Goal: Task Accomplishment & Management: Use online tool/utility

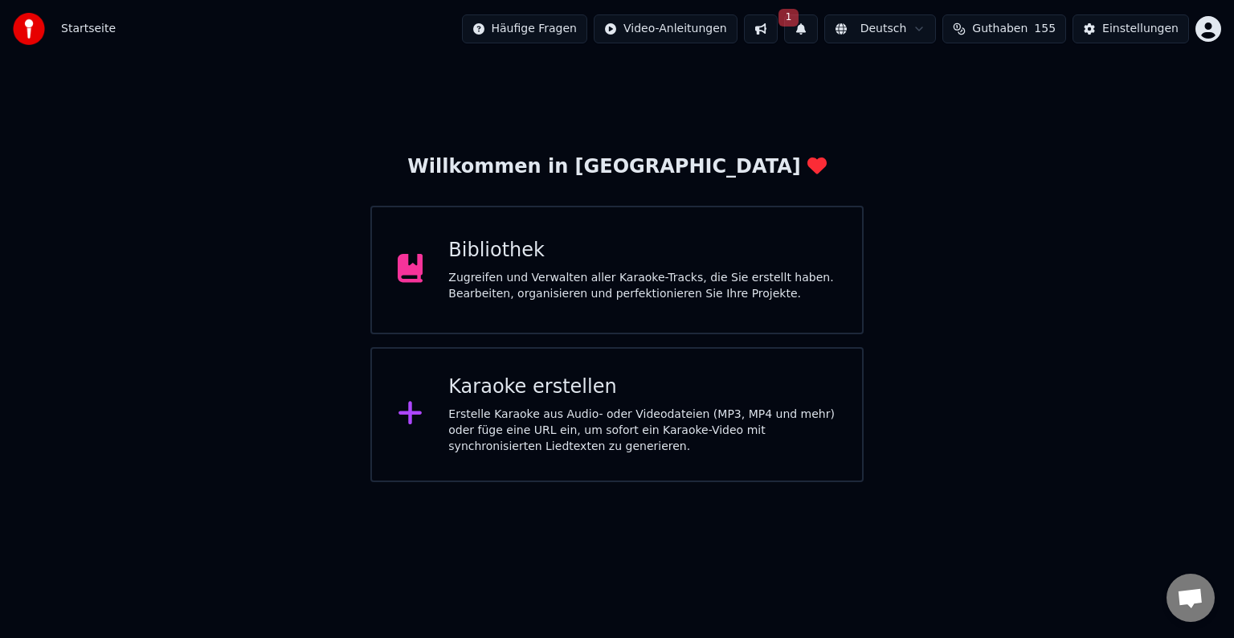
click at [819, 379] on div "Karaoke erstellen" at bounding box center [642, 387] width 388 height 26
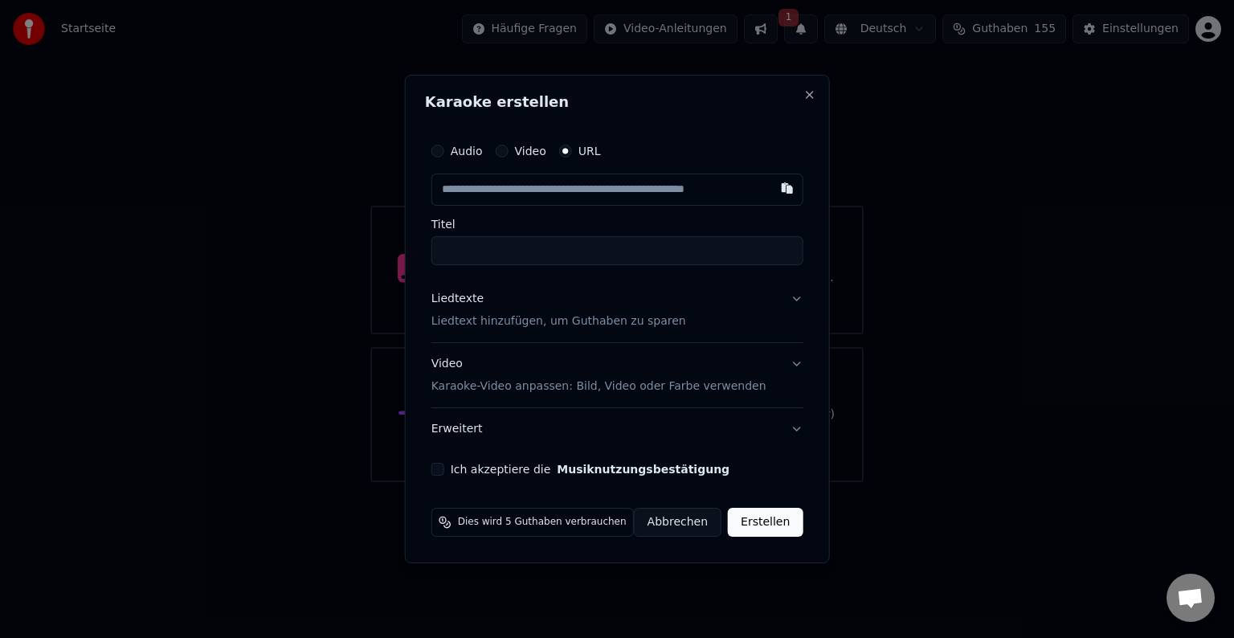
drag, startPoint x: 541, startPoint y: 153, endPoint x: 549, endPoint y: 161, distance: 10.8
click at [548, 160] on div "Audio Video URL" at bounding box center [617, 151] width 372 height 32
drag, startPoint x: 543, startPoint y: 151, endPoint x: 531, endPoint y: 151, distance: 12.0
click at [540, 151] on label "Video" at bounding box center [529, 150] width 31 height 11
click at [508, 151] on button "Video" at bounding box center [501, 151] width 13 height 13
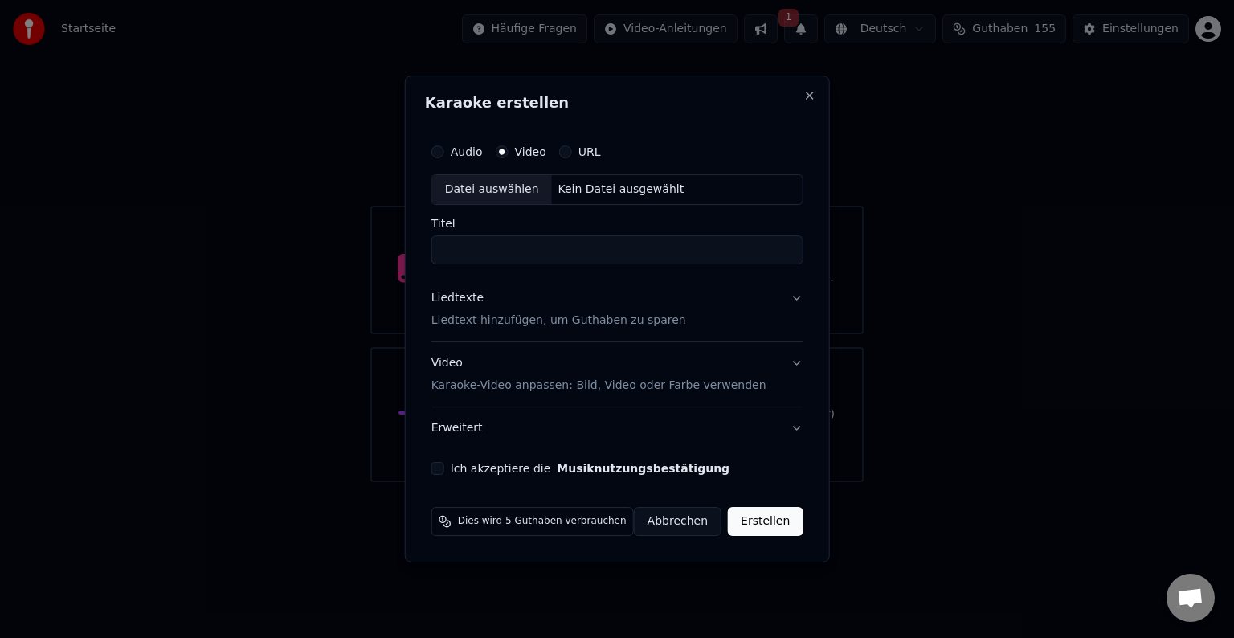
click at [472, 184] on div "Datei auswählen" at bounding box center [492, 189] width 120 height 29
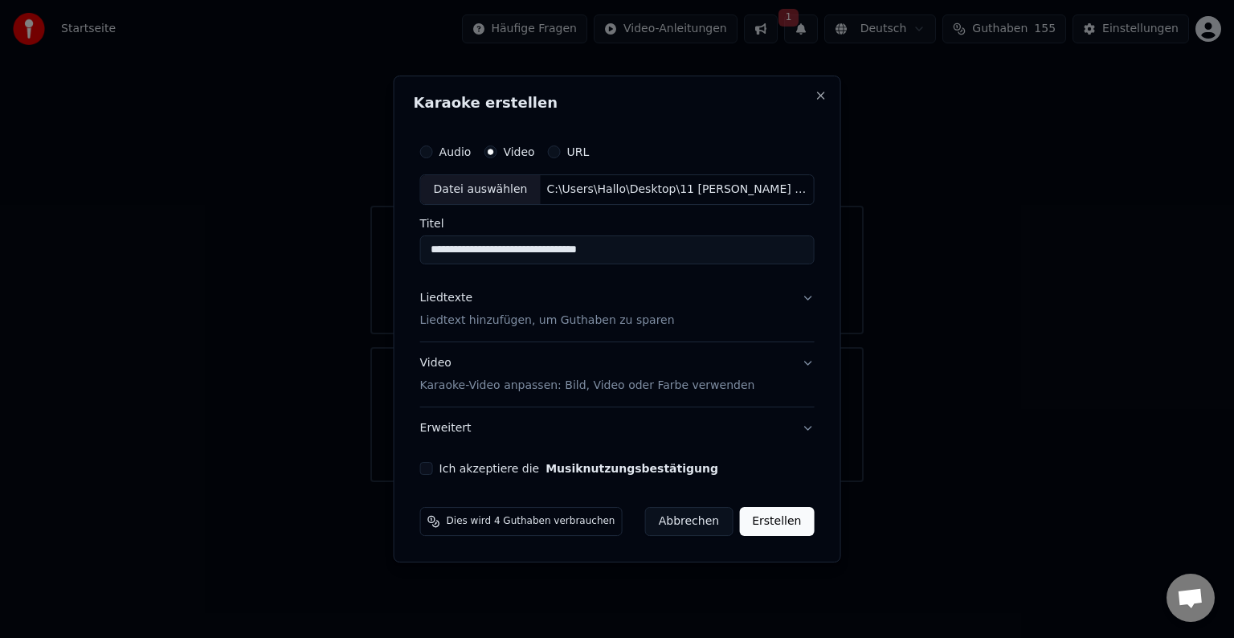
drag, startPoint x: 450, startPoint y: 247, endPoint x: 361, endPoint y: 275, distance: 92.5
click at [372, 273] on body "**********" at bounding box center [617, 241] width 1234 height 482
type input "**********"
click at [544, 322] on p "Liedtext hinzufügen, um Guthaben zu sparen" at bounding box center [547, 320] width 255 height 16
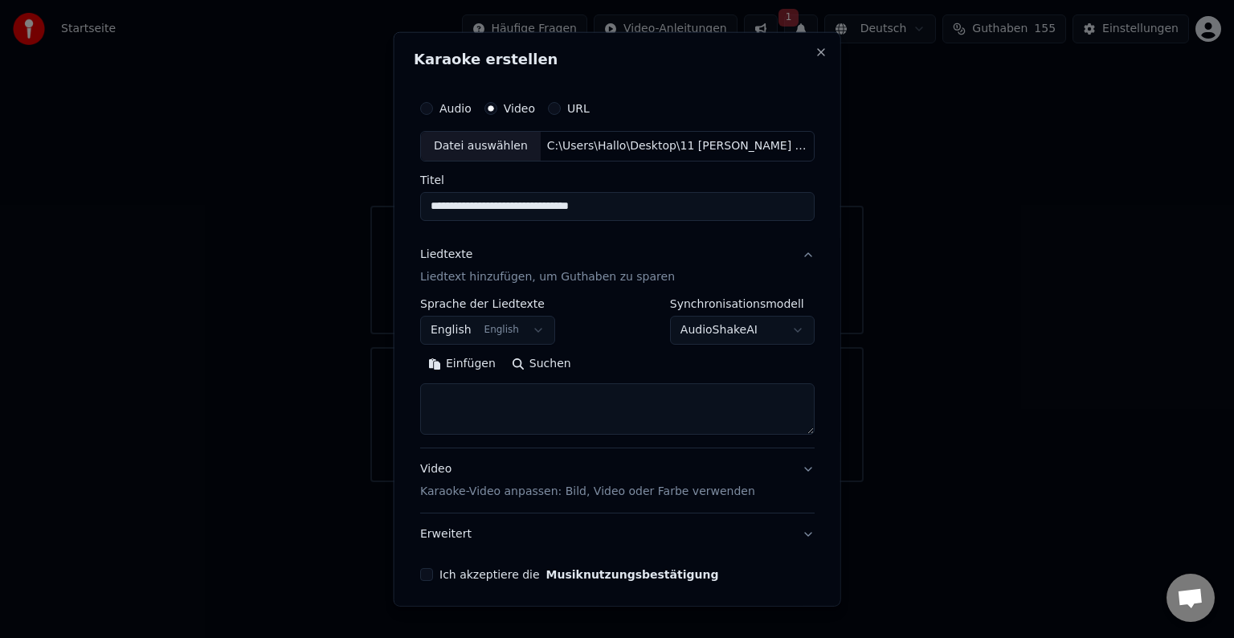
click at [465, 334] on button "English English" at bounding box center [487, 330] width 135 height 29
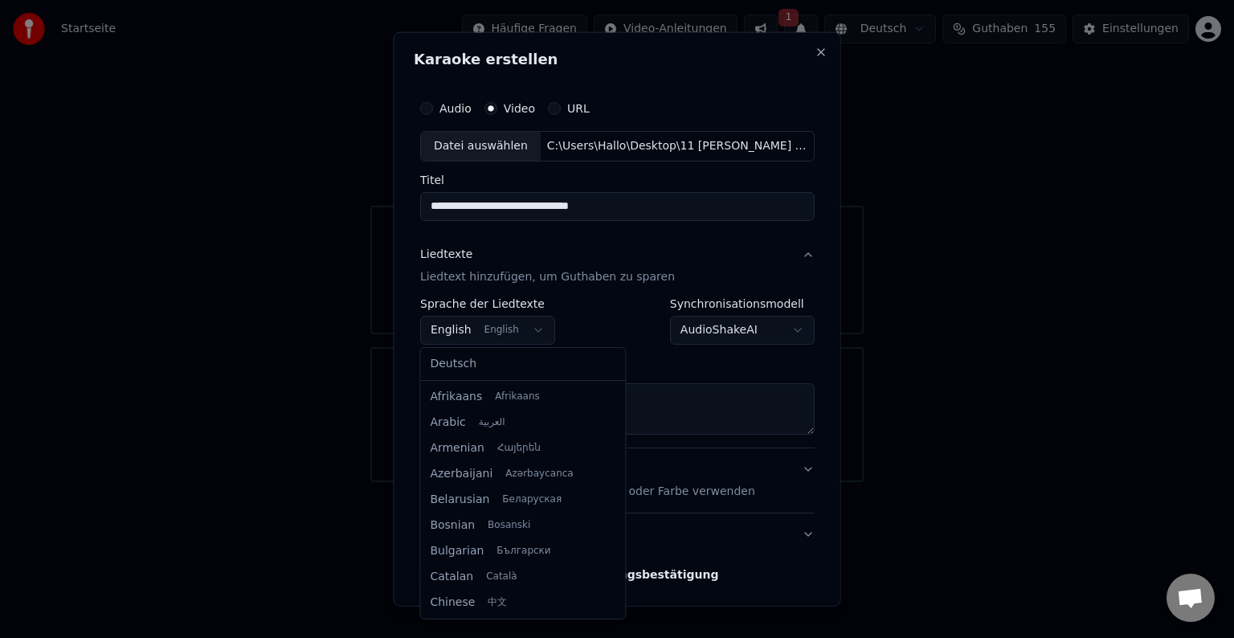
select select "**"
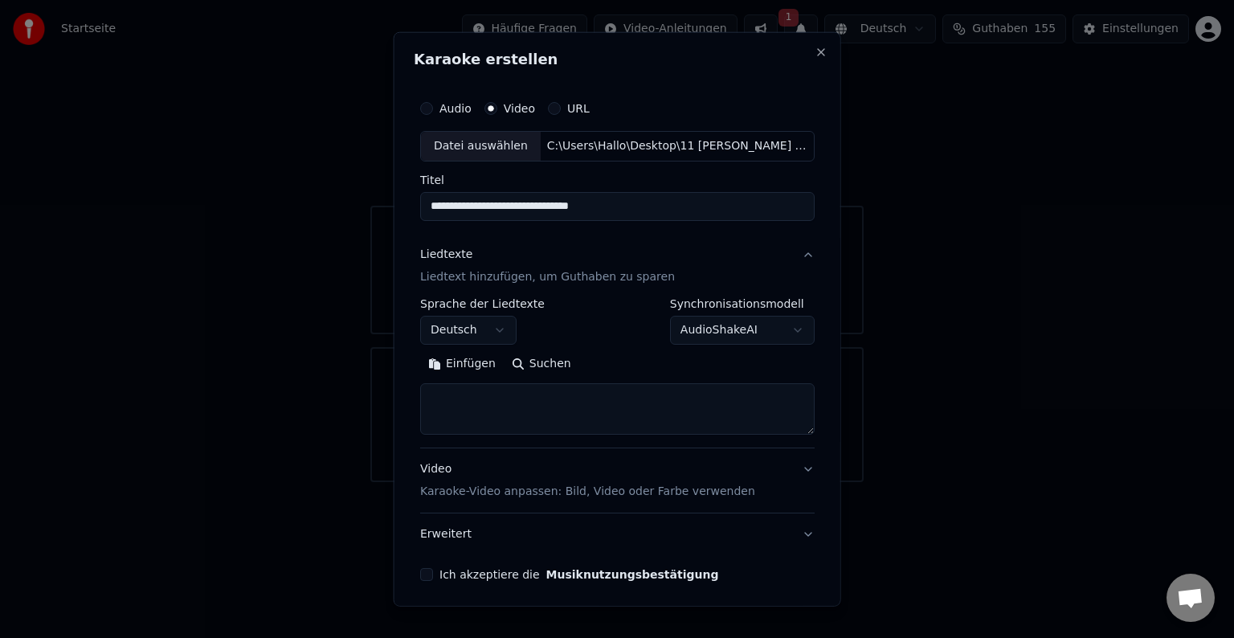
click at [460, 360] on button "Einfügen" at bounding box center [462, 364] width 84 height 26
type textarea "**********"
click at [663, 488] on p "Karaoke-Video anpassen: Bild, Video oder Farbe verwenden" at bounding box center [587, 492] width 335 height 16
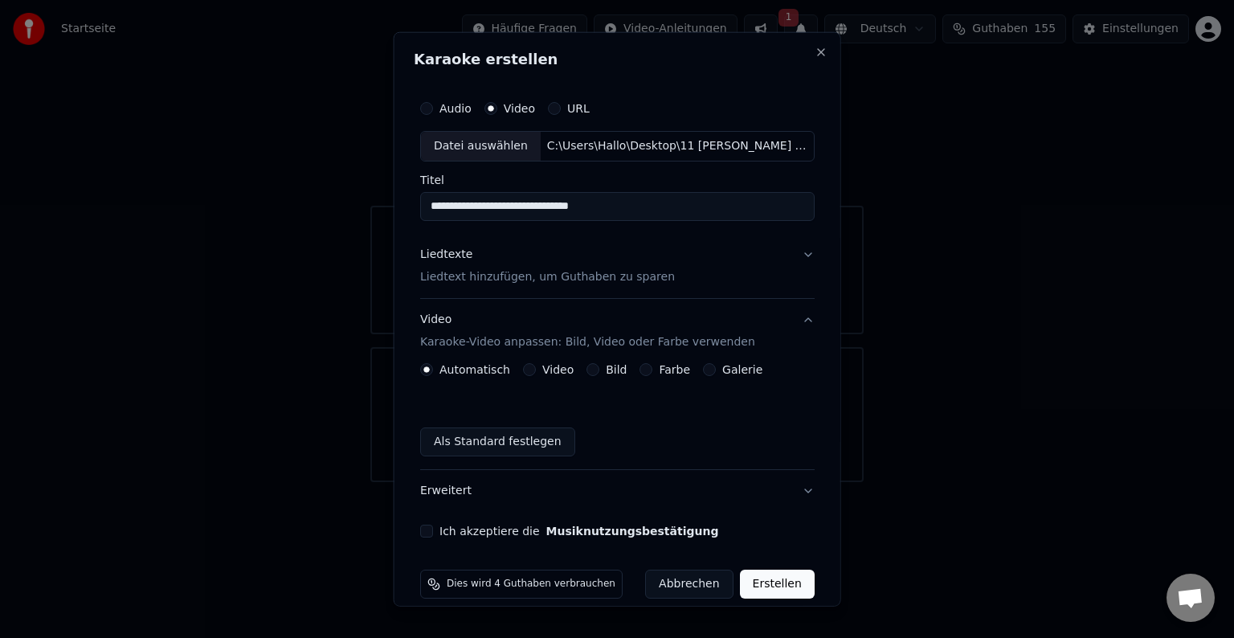
click at [607, 370] on label "Bild" at bounding box center [616, 369] width 21 height 11
click at [599, 370] on button "Bild" at bounding box center [592, 369] width 13 height 13
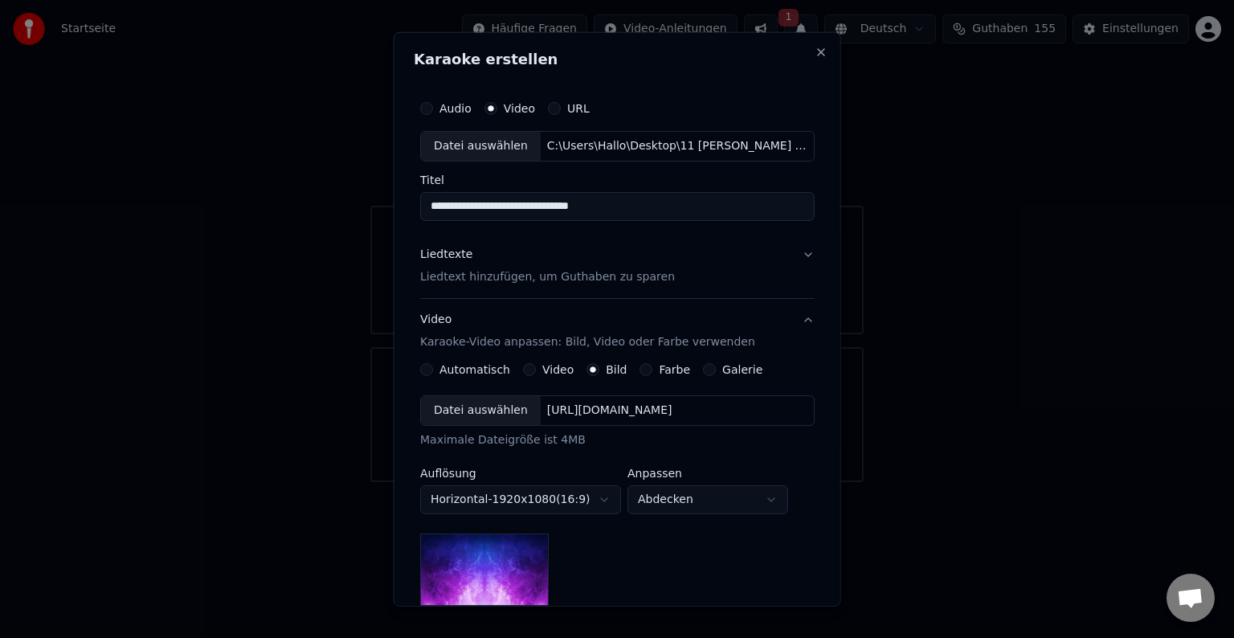
click at [739, 373] on label "Galerie" at bounding box center [742, 369] width 40 height 11
click at [716, 373] on button "Galerie" at bounding box center [709, 369] width 13 height 13
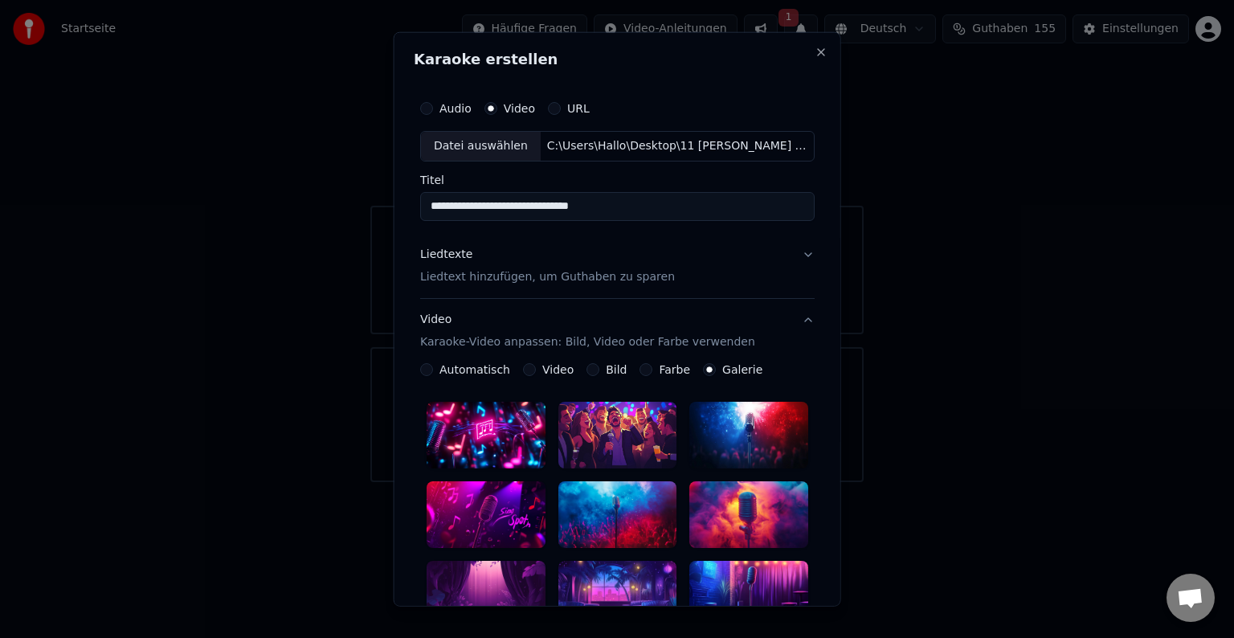
click at [615, 367] on label "Bild" at bounding box center [616, 369] width 21 height 11
click at [599, 367] on button "Bild" at bounding box center [592, 369] width 13 height 13
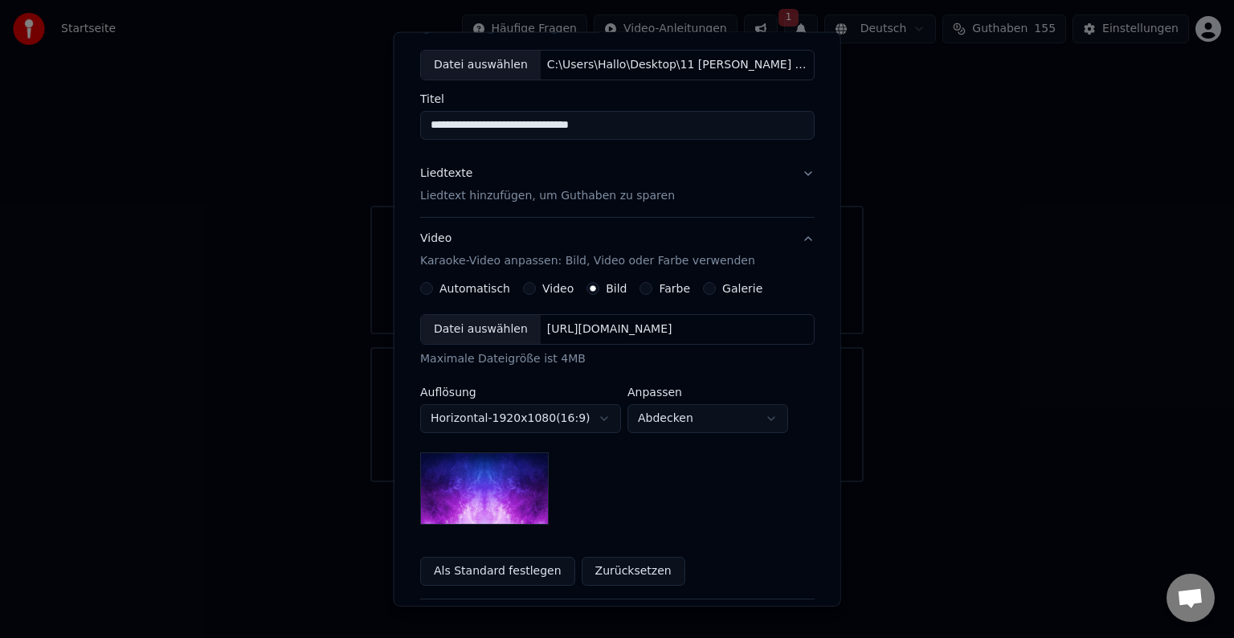
scroll to position [67, 0]
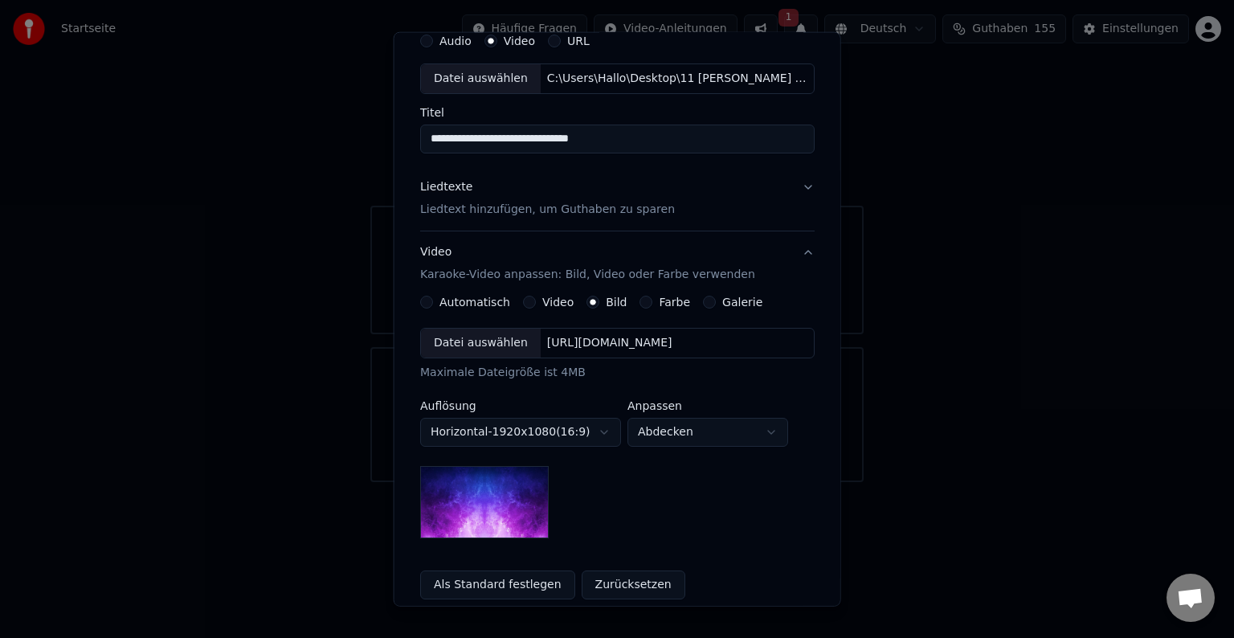
click at [660, 302] on label "Farbe" at bounding box center [674, 301] width 31 height 11
click at [652, 302] on button "Farbe" at bounding box center [645, 302] width 13 height 13
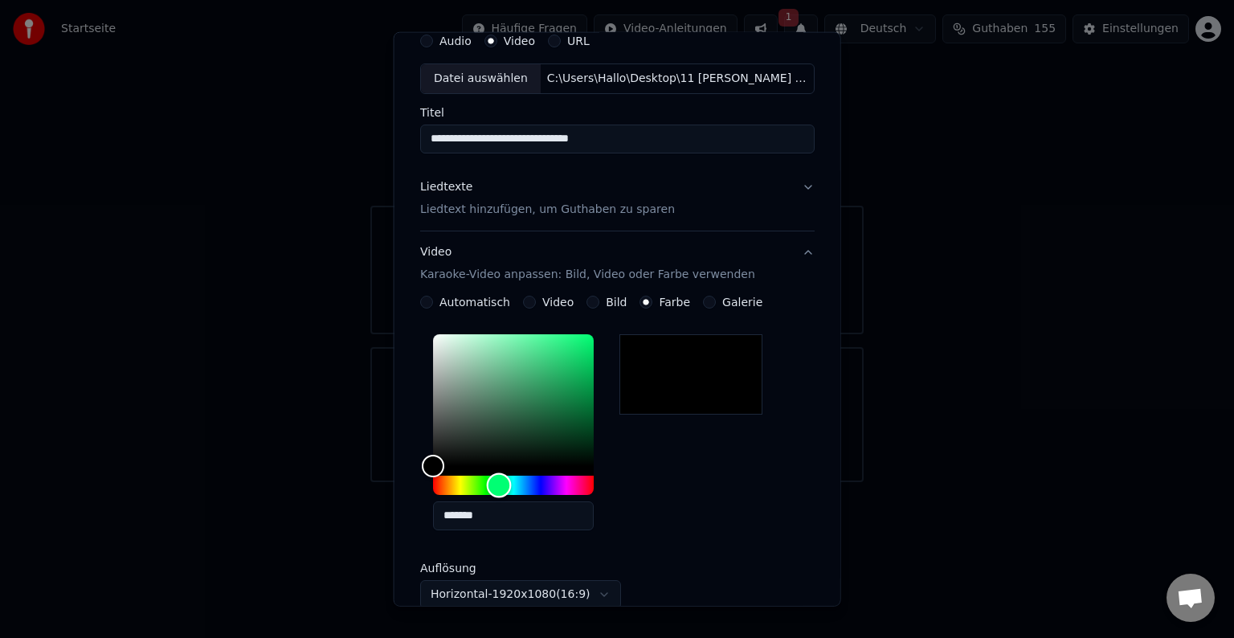
click at [498, 487] on div "Hue" at bounding box center [513, 485] width 161 height 19
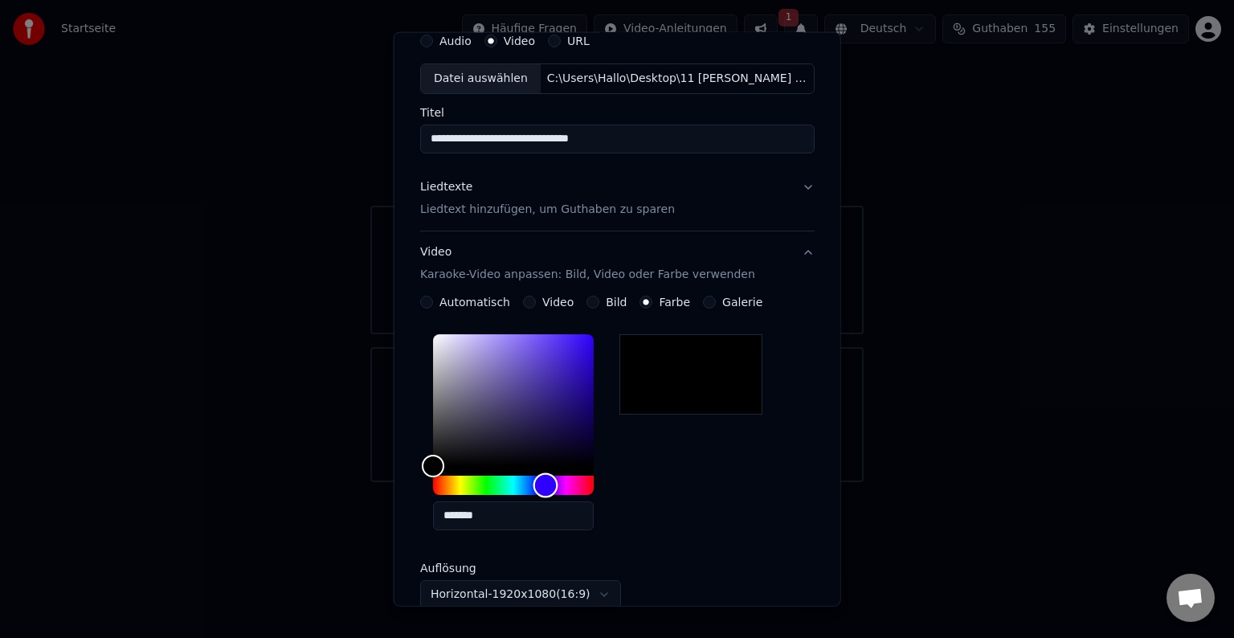
drag, startPoint x: 495, startPoint y: 486, endPoint x: 545, endPoint y: 492, distance: 50.1
click at [545, 492] on div "Hue" at bounding box center [545, 484] width 25 height 25
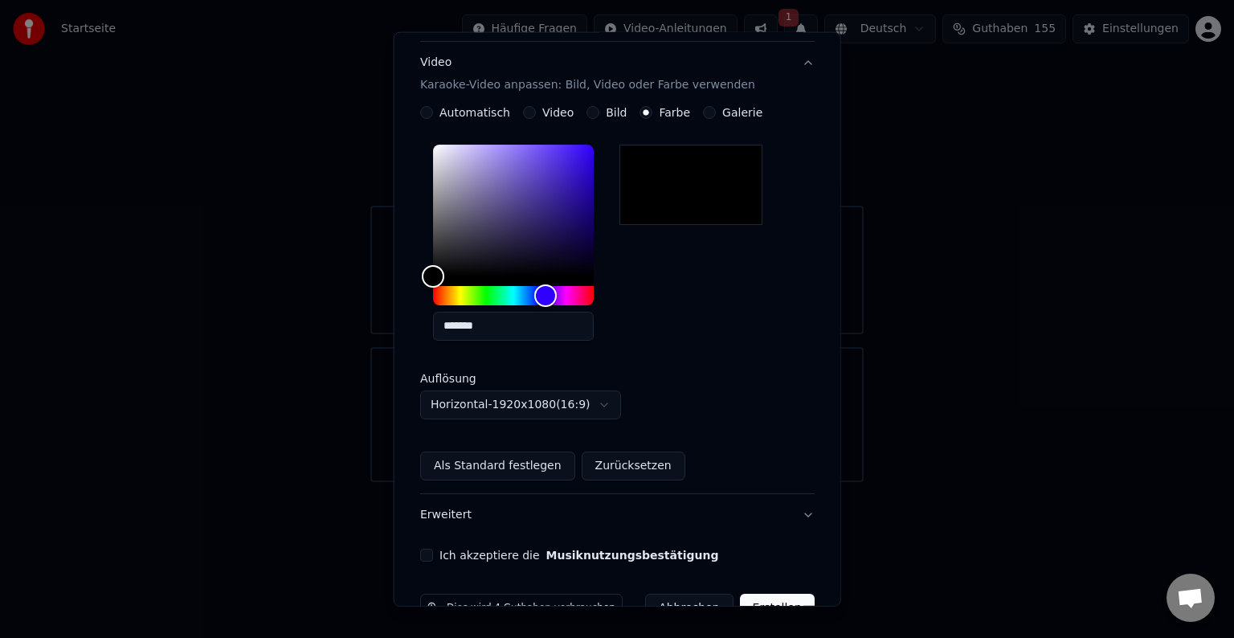
scroll to position [299, 0]
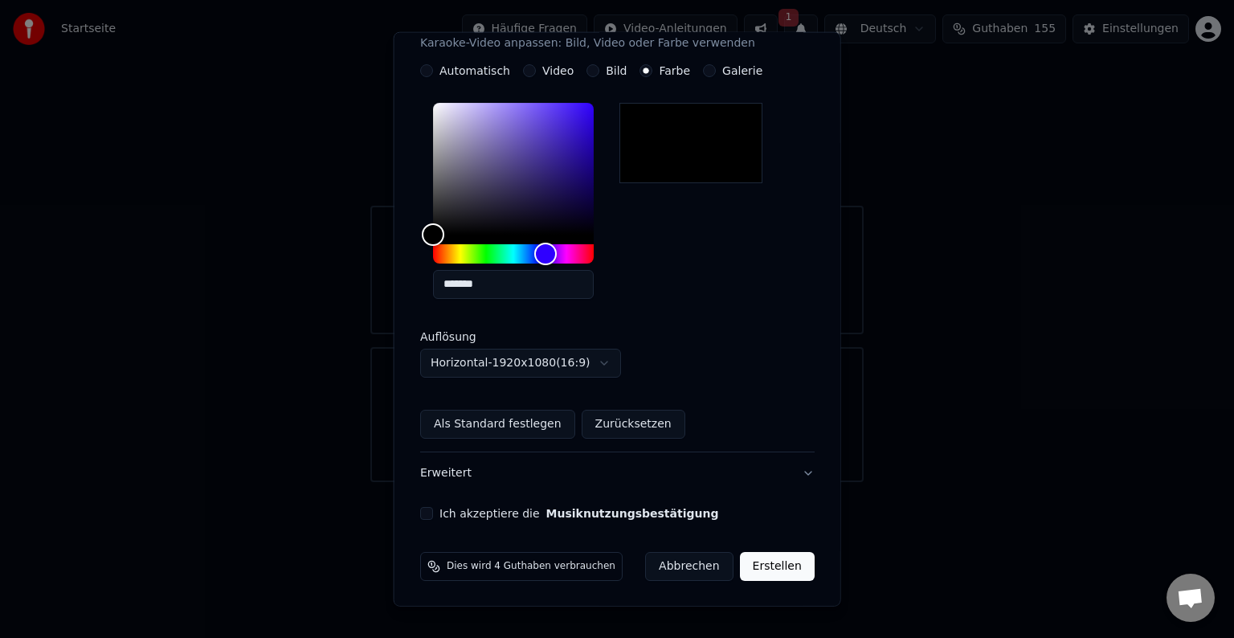
click at [760, 574] on button "Erstellen" at bounding box center [776, 566] width 75 height 29
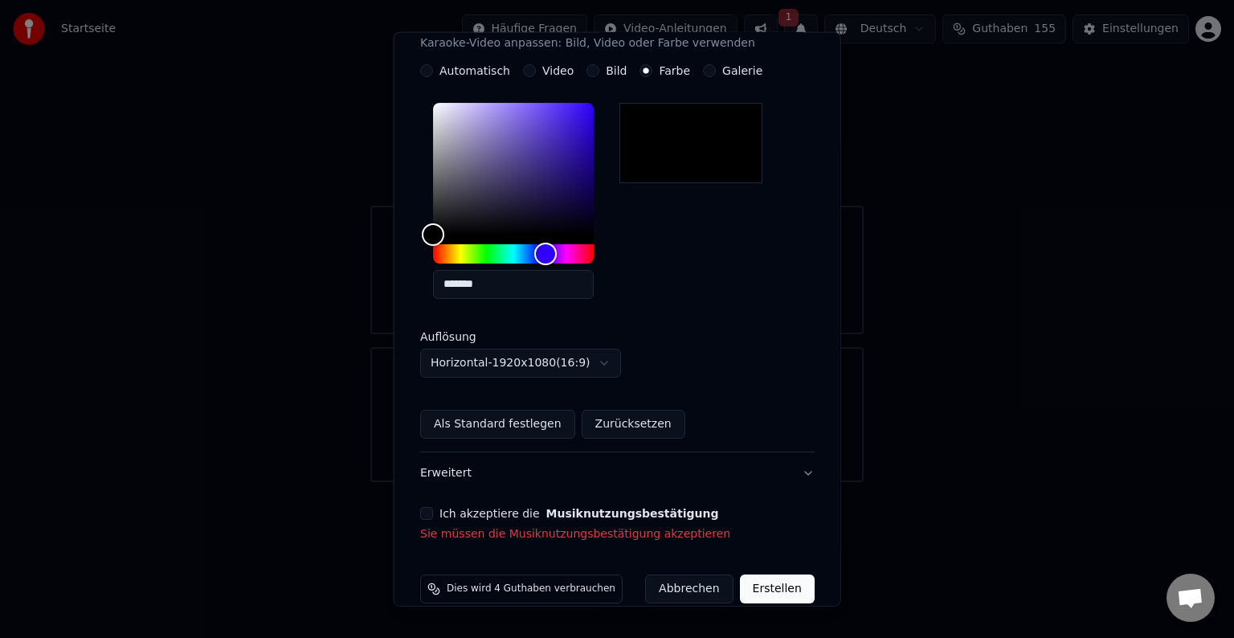
click at [470, 510] on label "Ich akzeptiere die Musiknutzungsbestätigung" at bounding box center [578, 513] width 279 height 11
click at [433, 510] on button "Ich akzeptiere die Musiknutzungsbestätigung" at bounding box center [426, 513] width 13 height 13
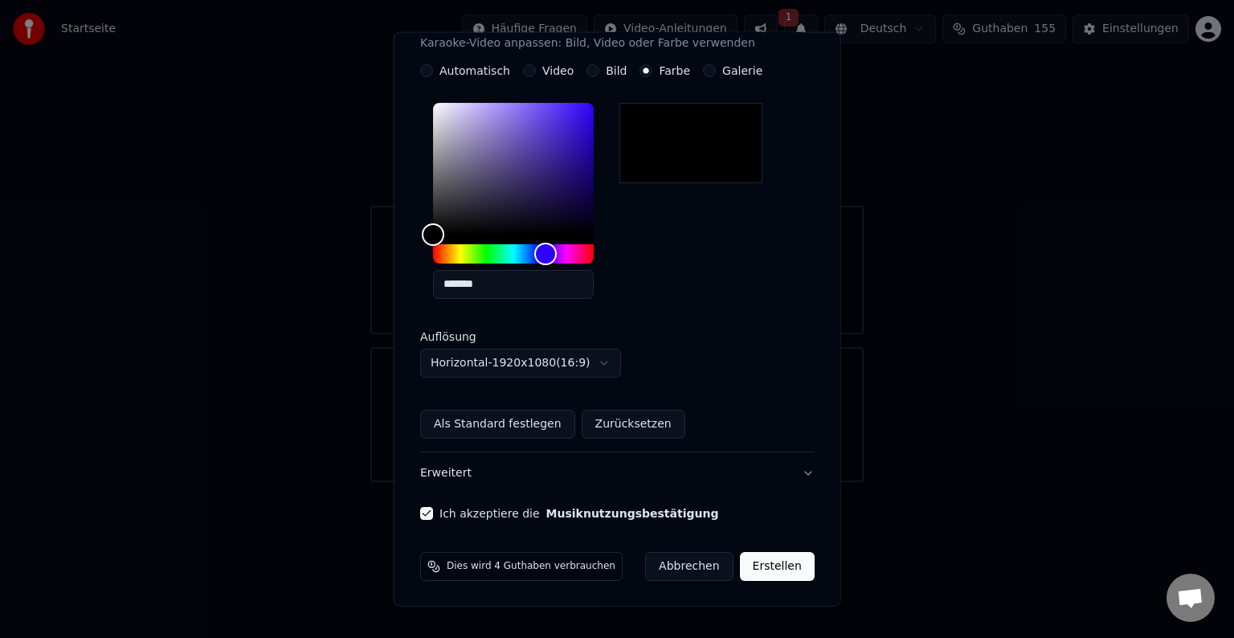
click at [754, 573] on button "Erstellen" at bounding box center [776, 566] width 75 height 29
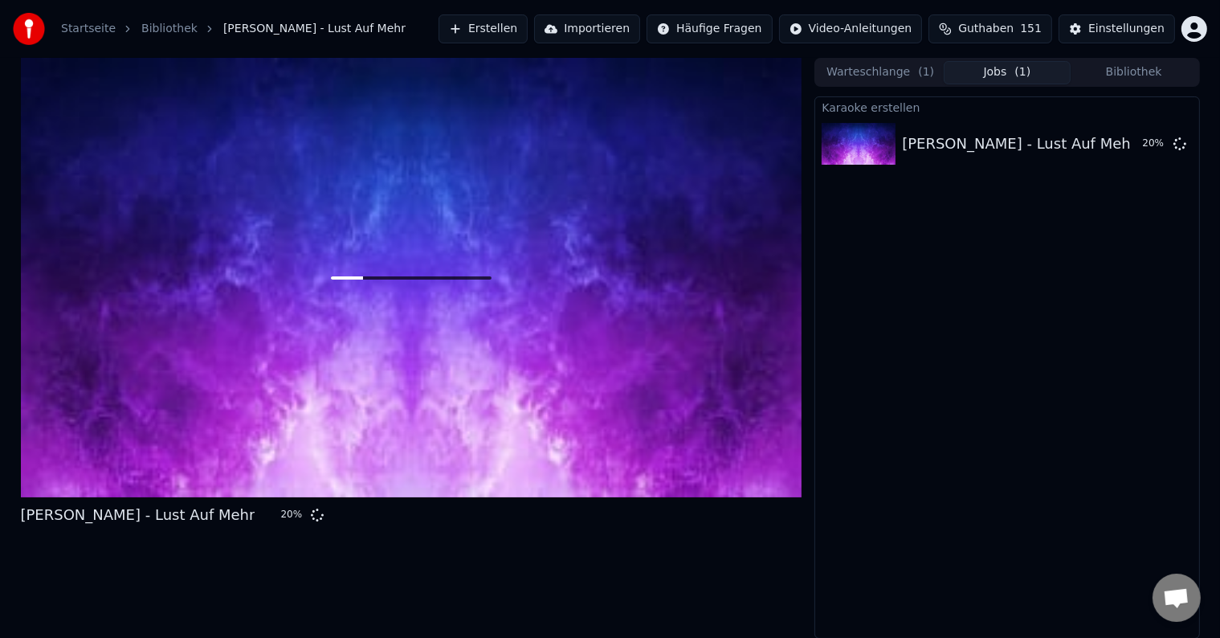
click at [862, 296] on div "Karaoke erstellen [PERSON_NAME] - Lust Auf Mehr 20 %" at bounding box center [1007, 367] width 385 height 542
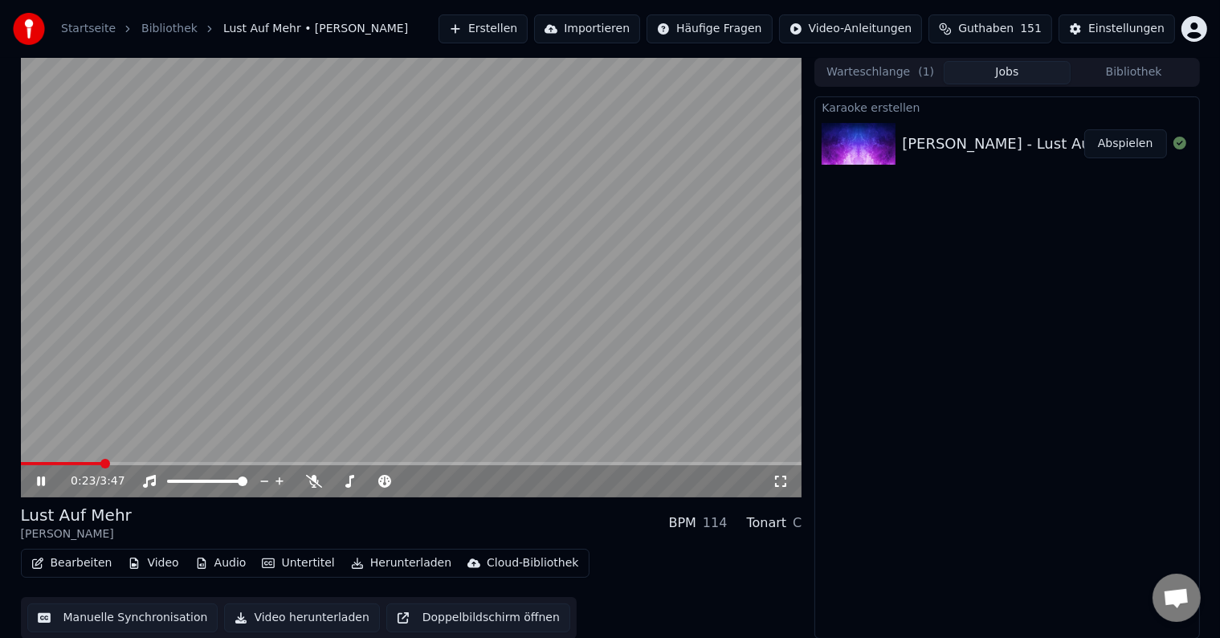
click at [730, 233] on video at bounding box center [412, 277] width 782 height 439
drag, startPoint x: 725, startPoint y: 231, endPoint x: 722, endPoint y: 215, distance: 15.5
click at [723, 227] on video at bounding box center [412, 277] width 782 height 439
click at [379, 567] on button "Herunterladen" at bounding box center [401, 563] width 113 height 22
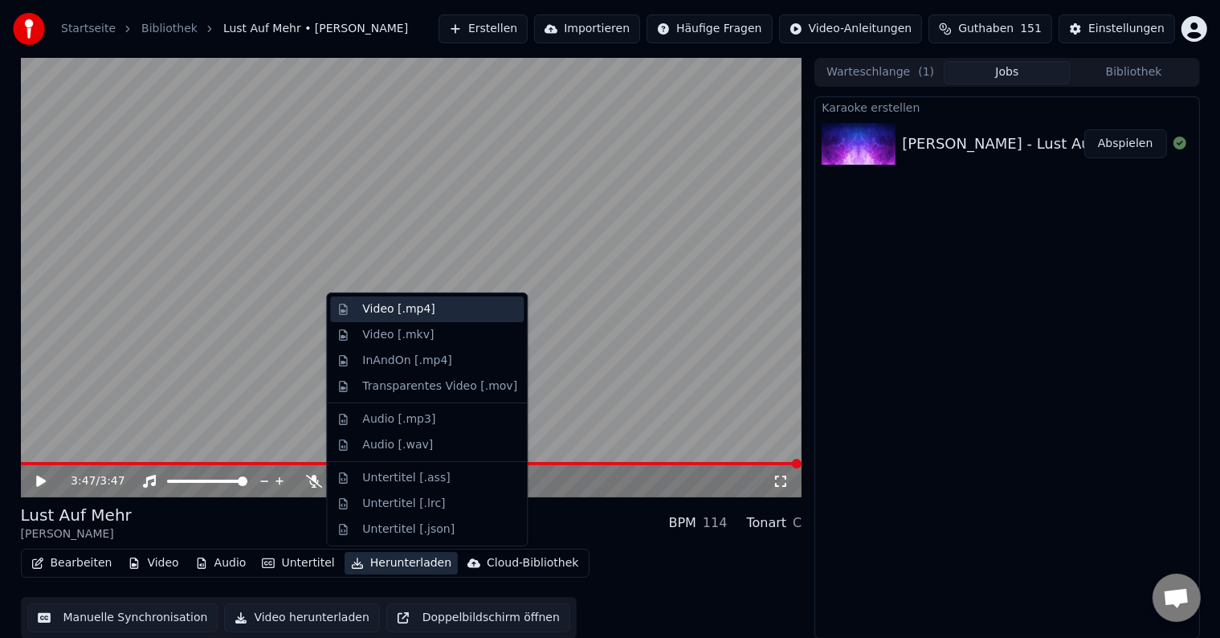
click at [415, 304] on div "Video [.mp4]" at bounding box center [398, 309] width 72 height 16
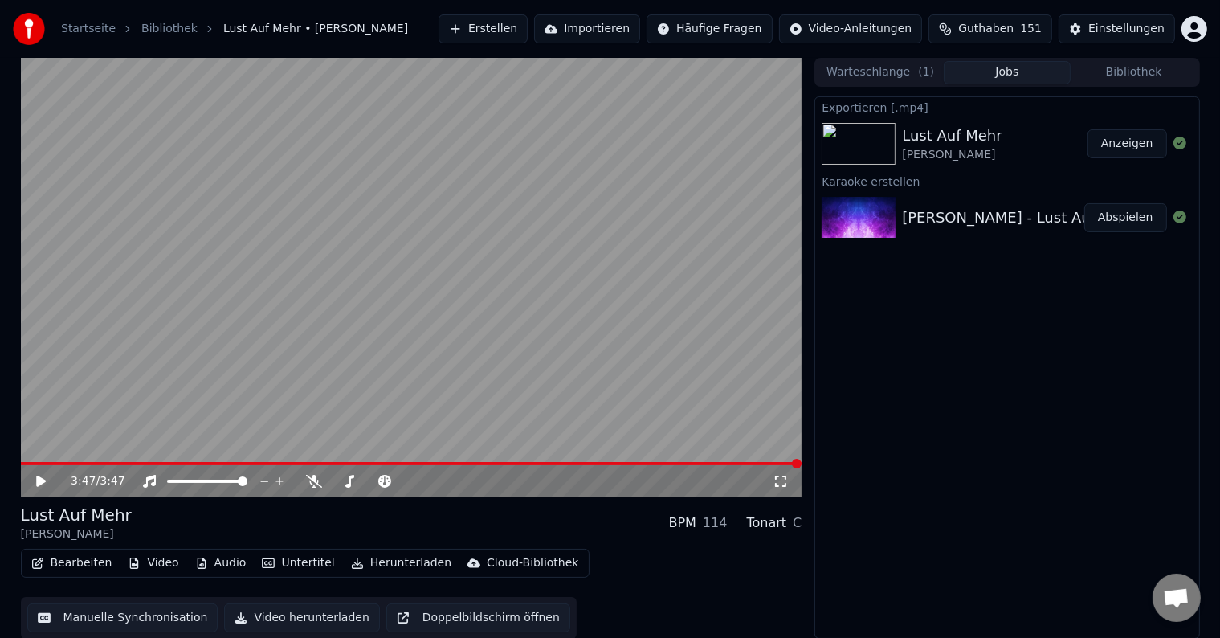
click at [528, 27] on button "Erstellen" at bounding box center [483, 28] width 89 height 29
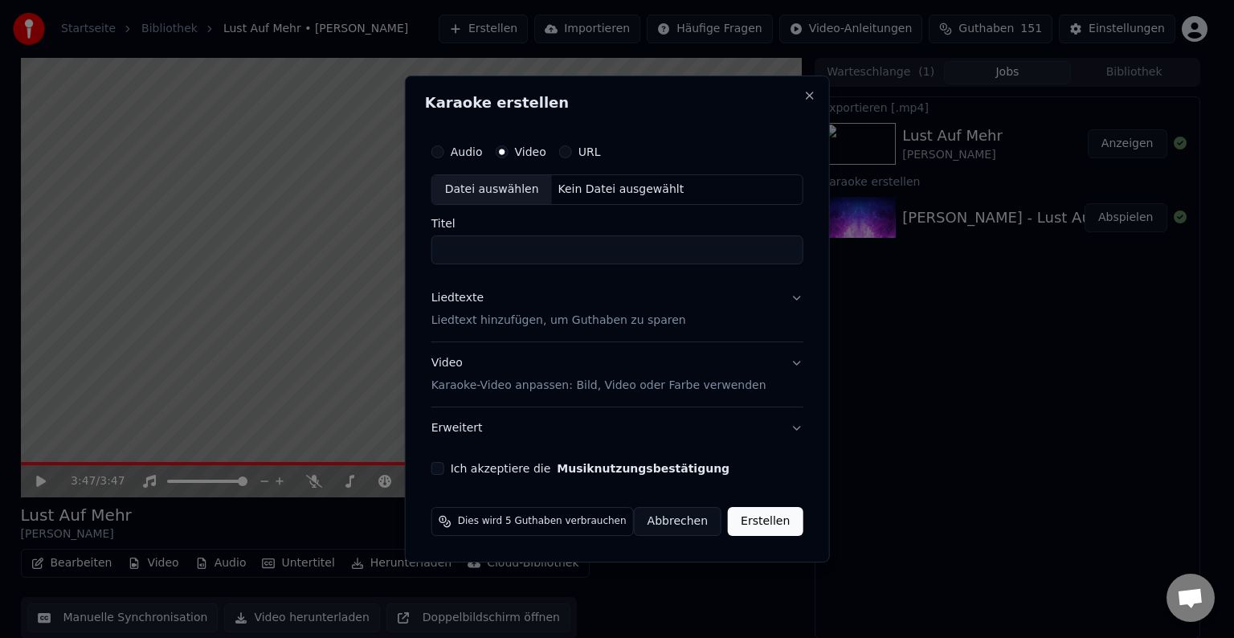
click at [493, 183] on div "Datei auswählen" at bounding box center [492, 189] width 120 height 29
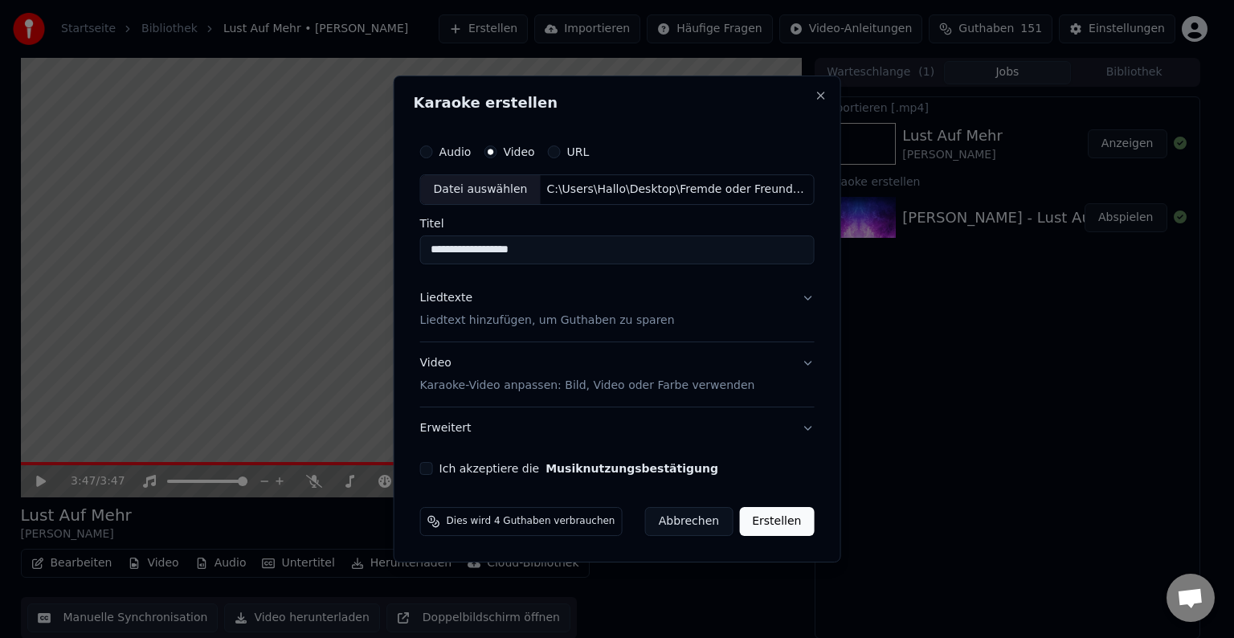
click at [574, 240] on input "**********" at bounding box center [617, 249] width 394 height 29
type input "**********"
click at [538, 319] on p "Liedtext hinzufügen, um Guthaben zu sparen" at bounding box center [547, 320] width 255 height 16
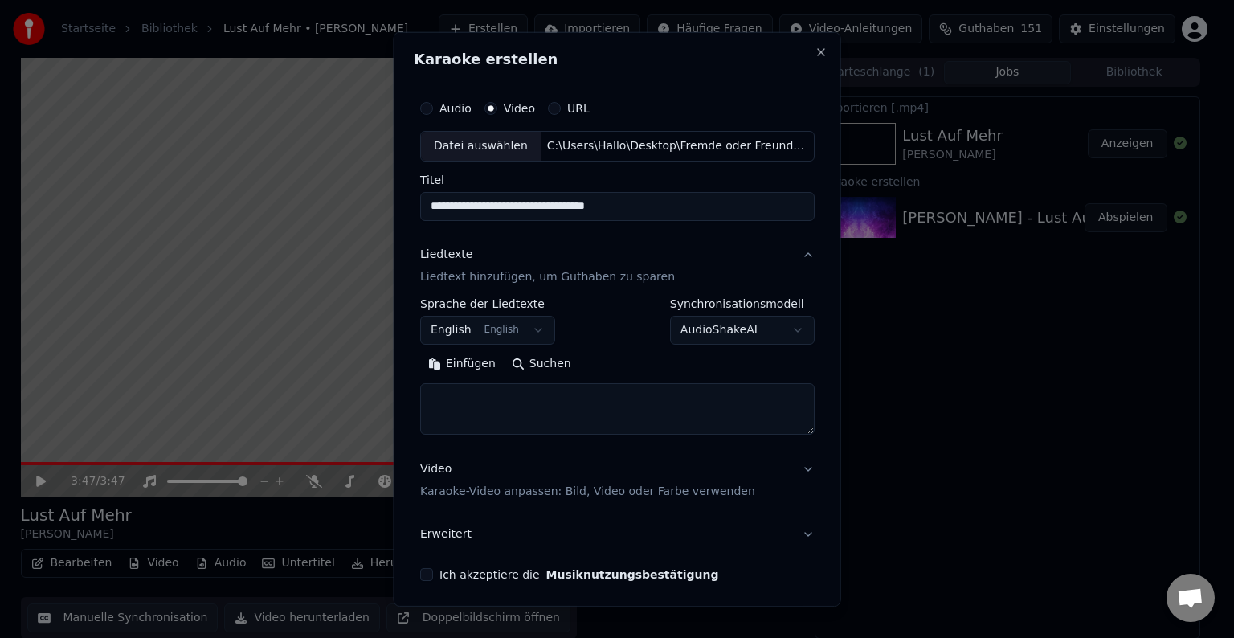
click at [453, 329] on button "English English" at bounding box center [487, 330] width 135 height 29
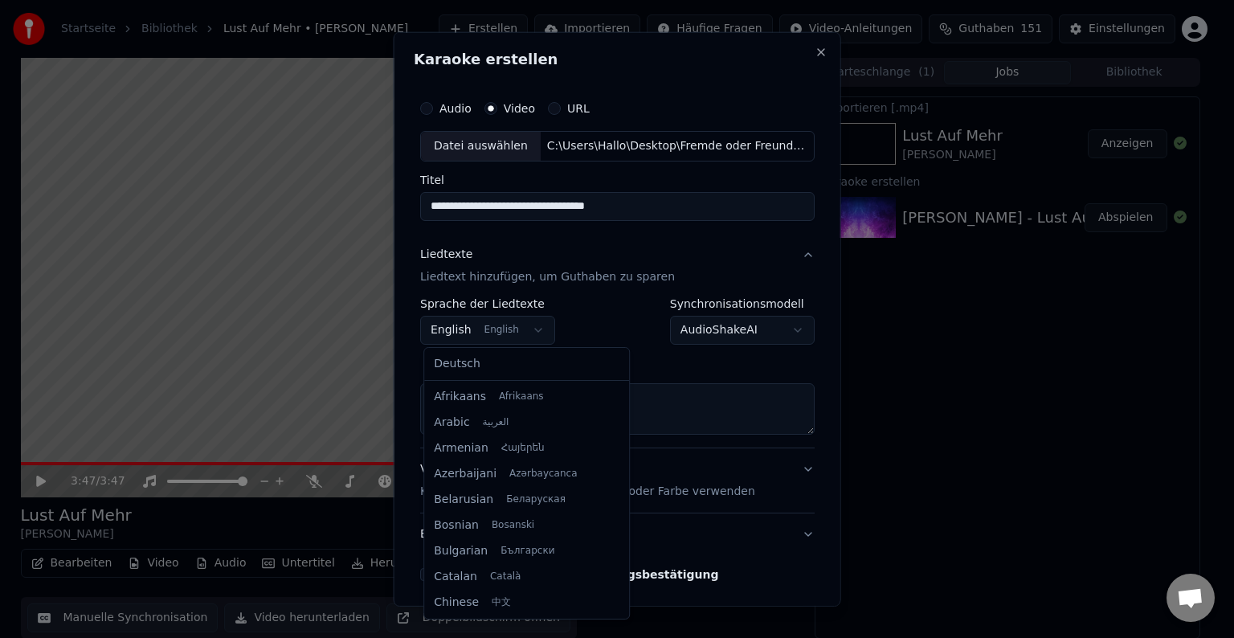
scroll to position [129, 0]
select select "**"
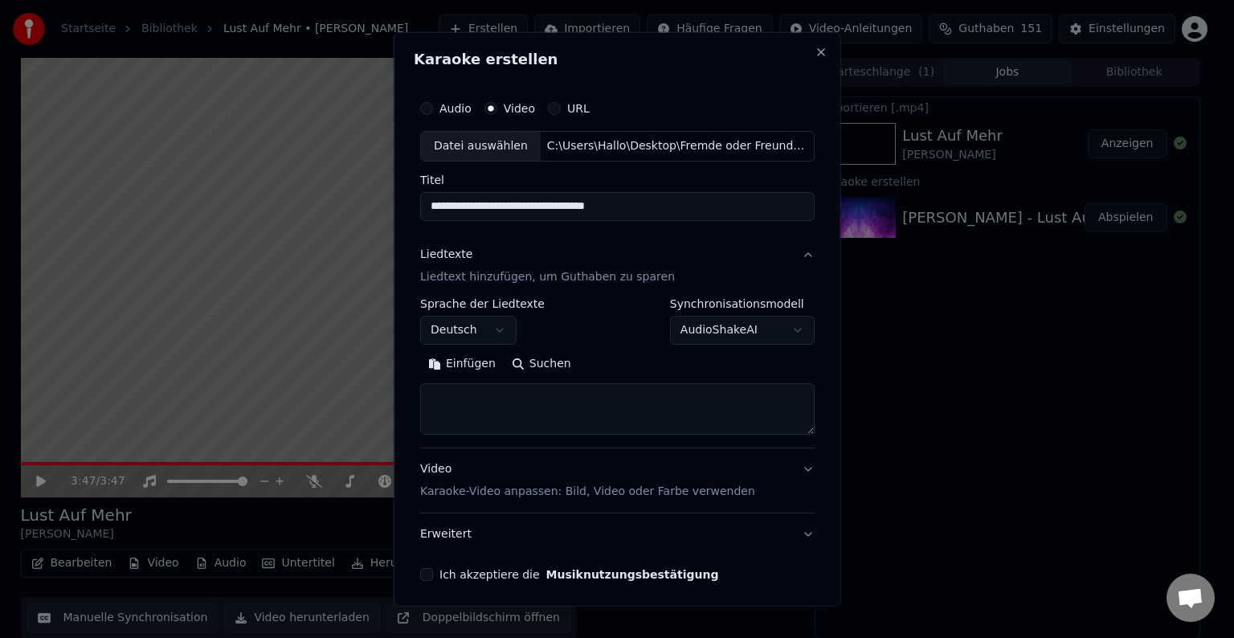
click at [469, 363] on button "Einfügen" at bounding box center [462, 364] width 84 height 26
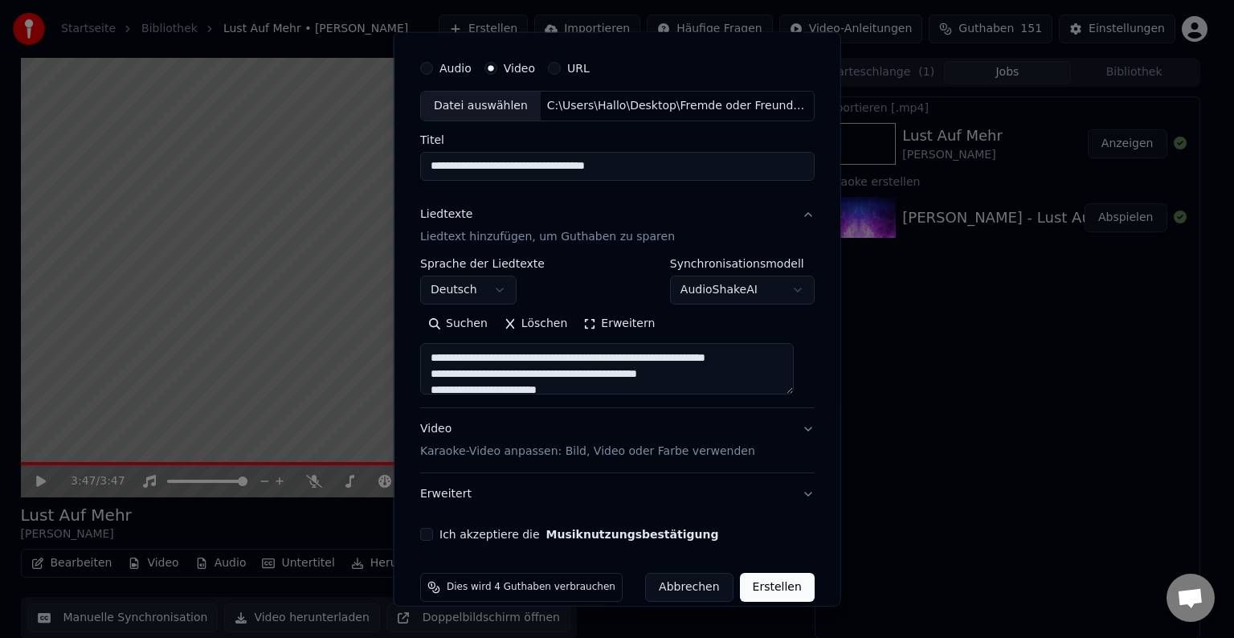
scroll to position [61, 0]
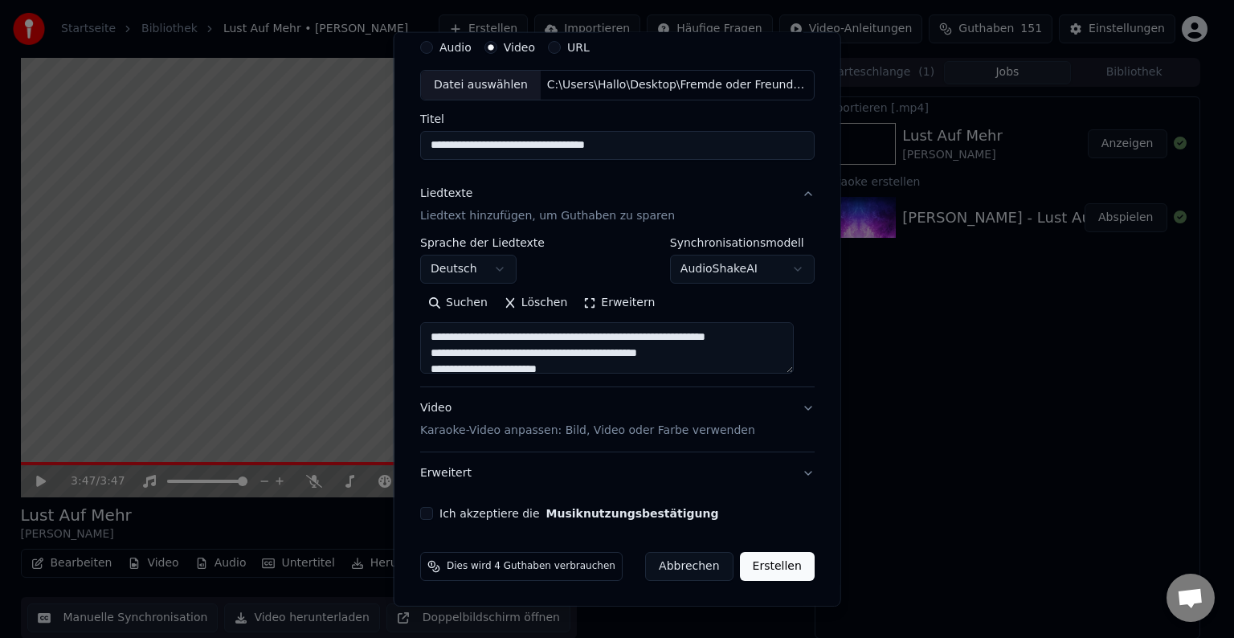
click at [547, 431] on p "Karaoke-Video anpassen: Bild, Video oder Farbe verwenden" at bounding box center [587, 431] width 335 height 16
type textarea "**********"
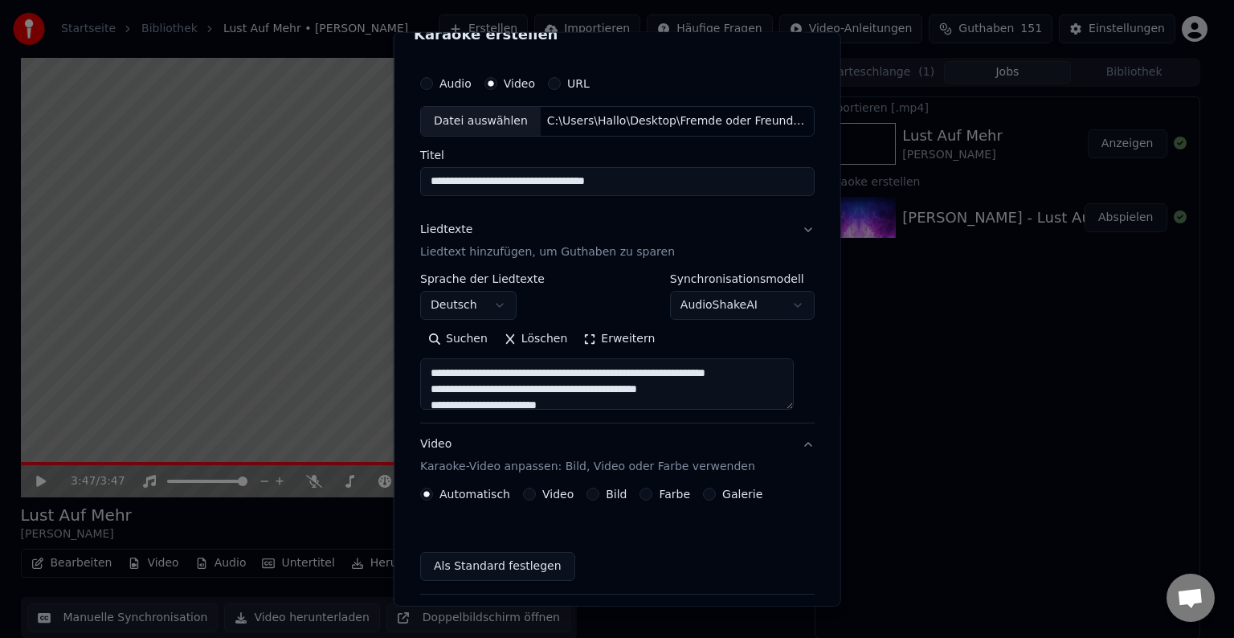
scroll to position [18, 0]
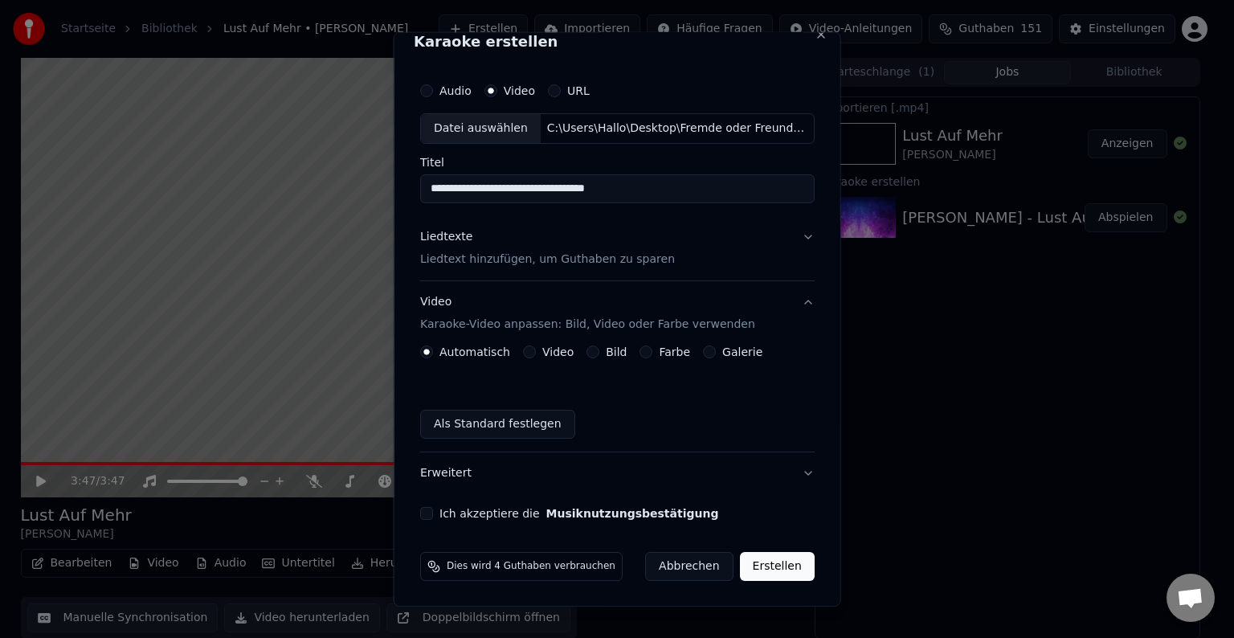
click at [607, 346] on label "Bild" at bounding box center [616, 351] width 21 height 11
click at [599, 346] on button "Bild" at bounding box center [592, 351] width 13 height 13
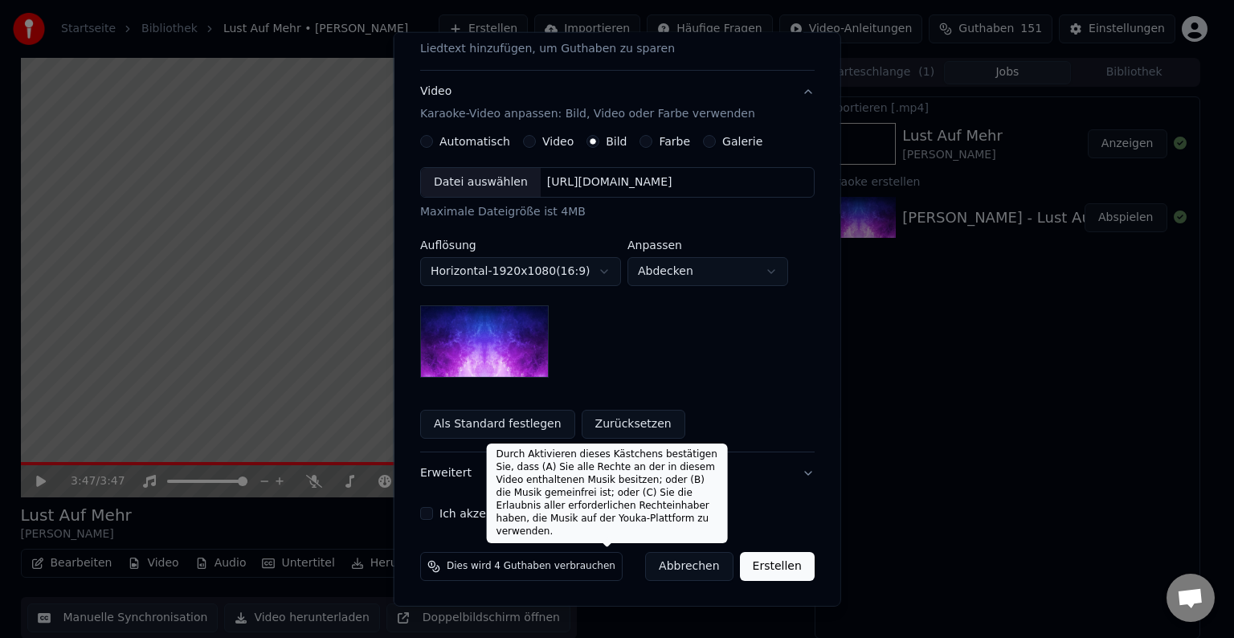
scroll to position [148, 0]
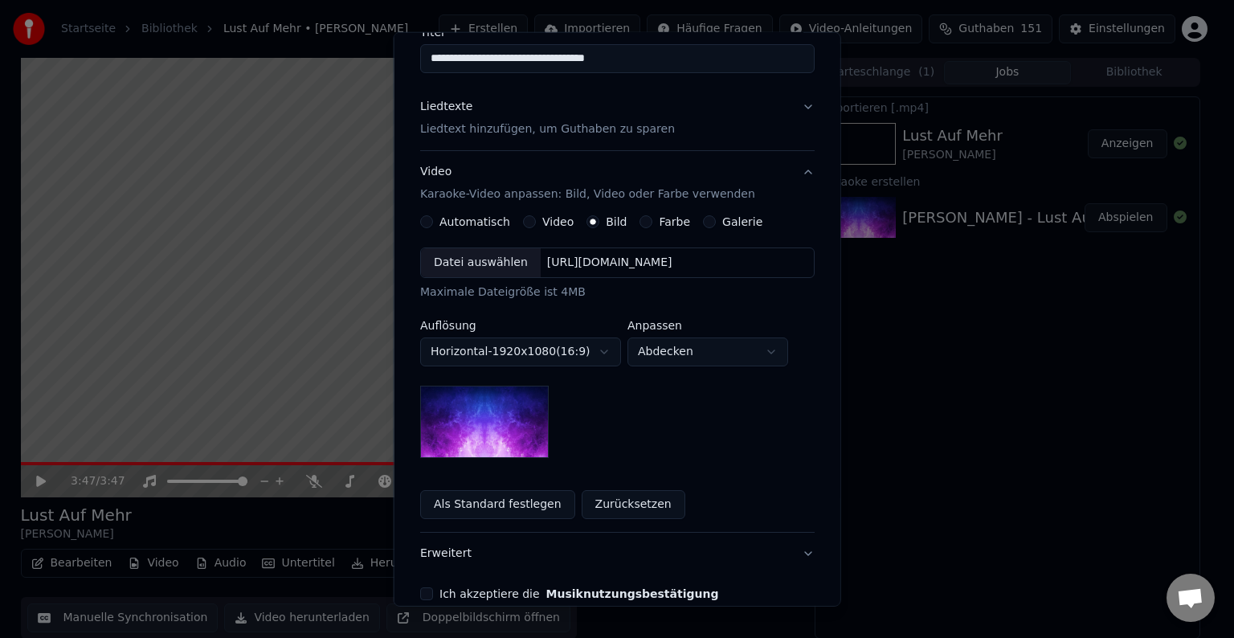
click at [630, 259] on div "[URL][DOMAIN_NAME]" at bounding box center [609, 263] width 138 height 16
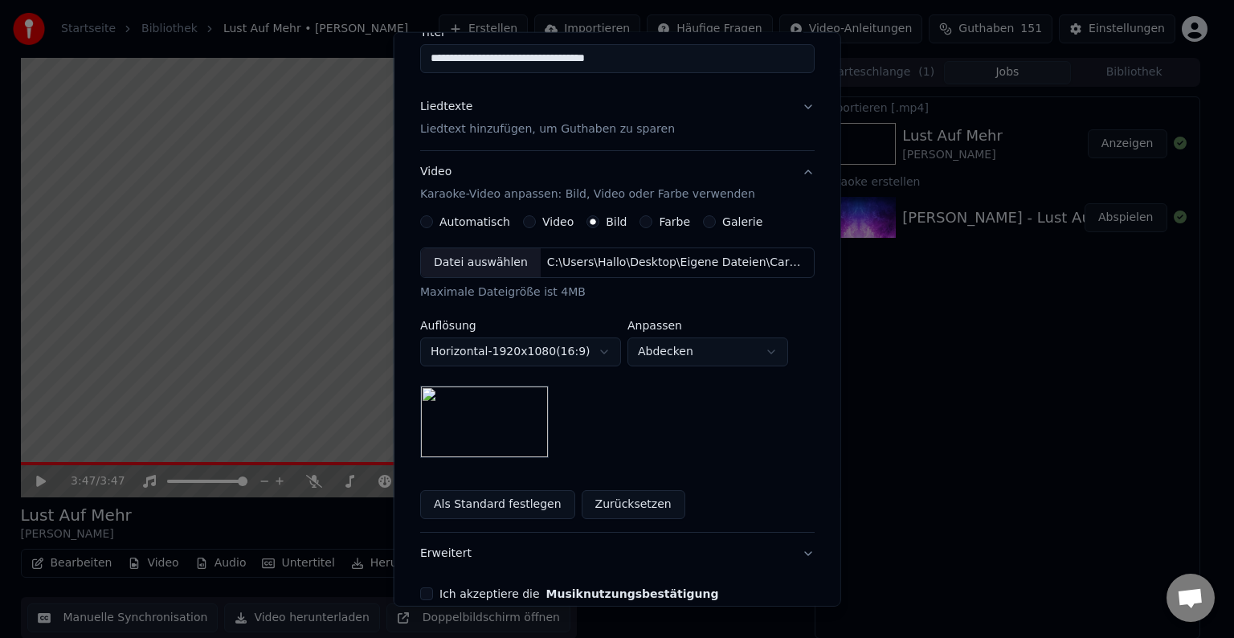
scroll to position [228, 0]
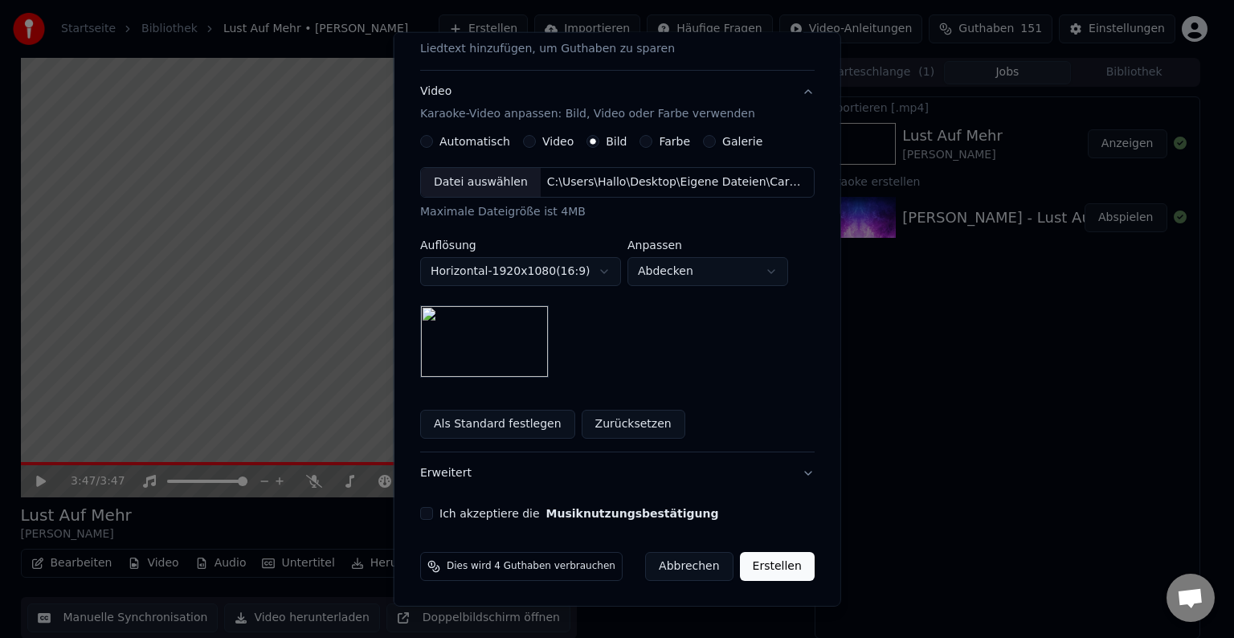
click at [447, 469] on button "Erweitert" at bounding box center [617, 473] width 394 height 42
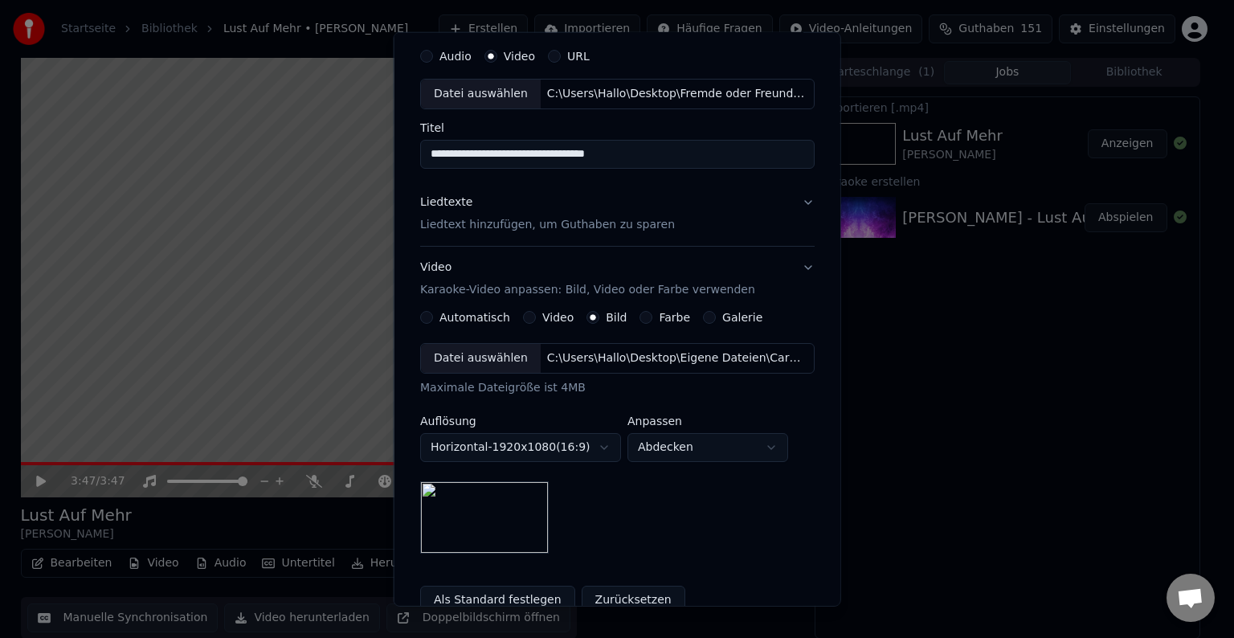
scroll to position [0, 0]
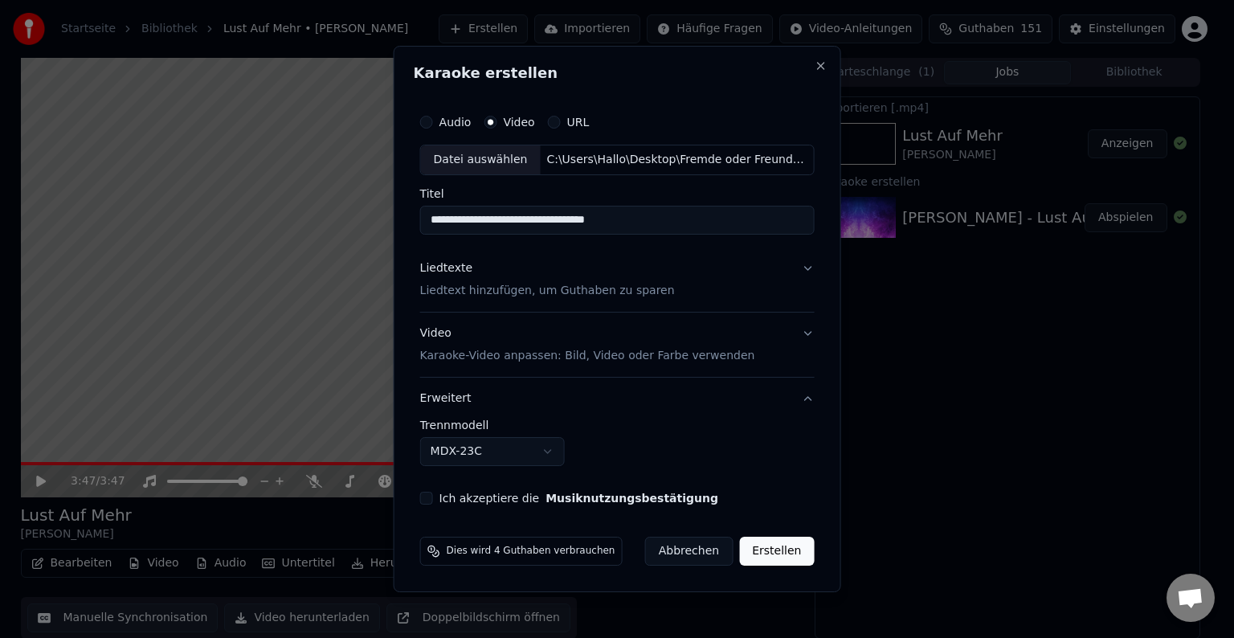
click at [531, 447] on body "**********" at bounding box center [610, 319] width 1220 height 638
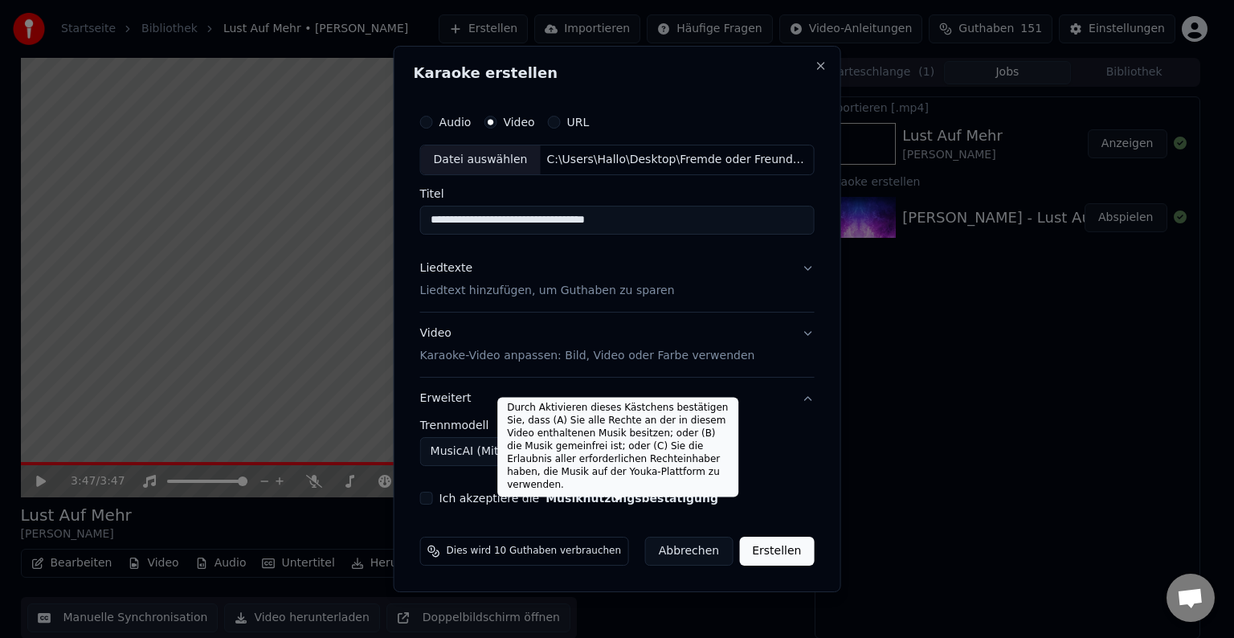
click at [556, 495] on button "Musiknutzungsbestätigung" at bounding box center [631, 497] width 173 height 11
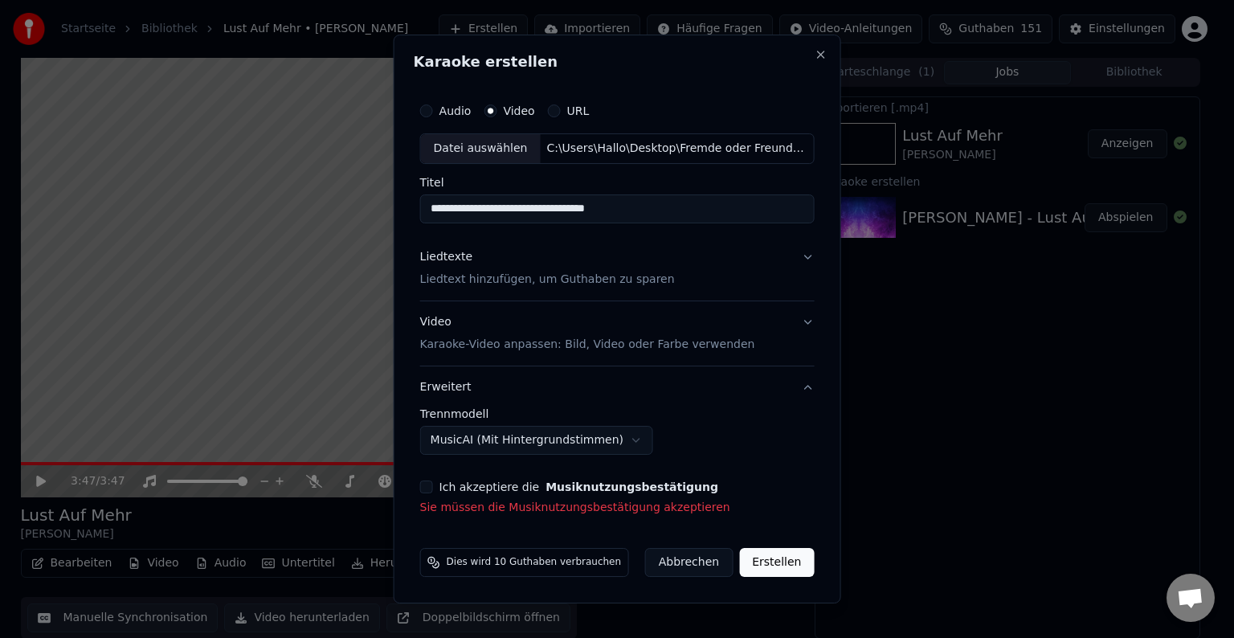
click at [449, 487] on label "Ich akzeptiere die Musiknutzungsbestätigung" at bounding box center [578, 486] width 279 height 11
click at [433, 487] on button "Ich akzeptiere die Musiknutzungsbestätigung" at bounding box center [426, 486] width 13 height 13
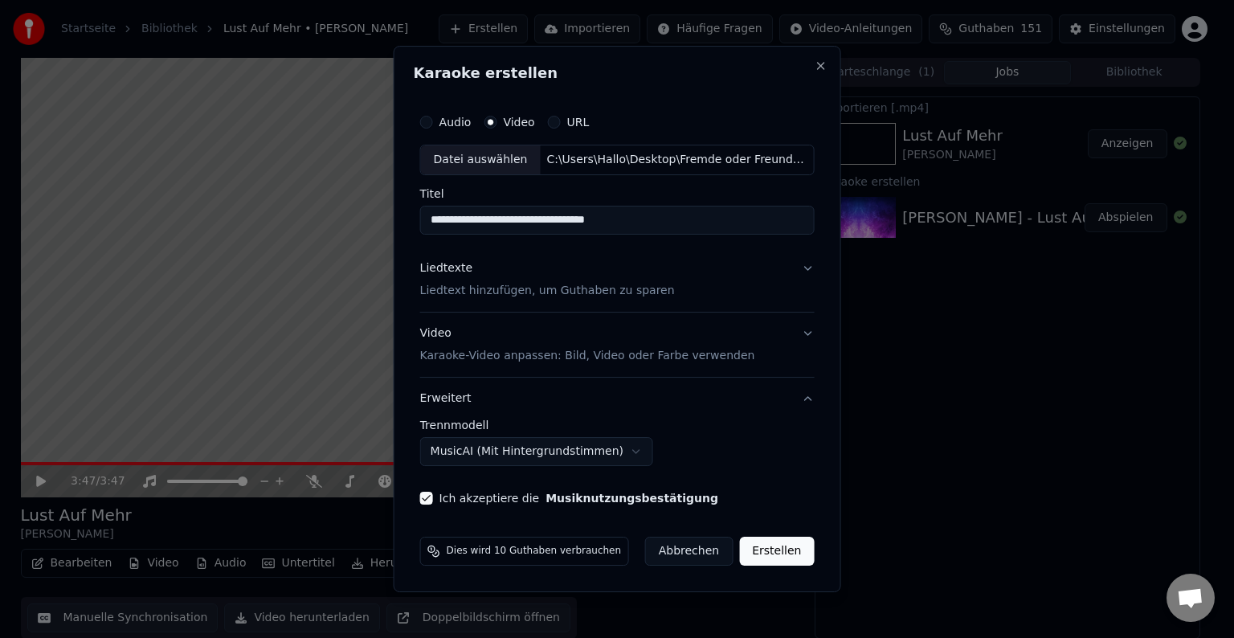
click at [763, 545] on button "Erstellen" at bounding box center [776, 551] width 75 height 29
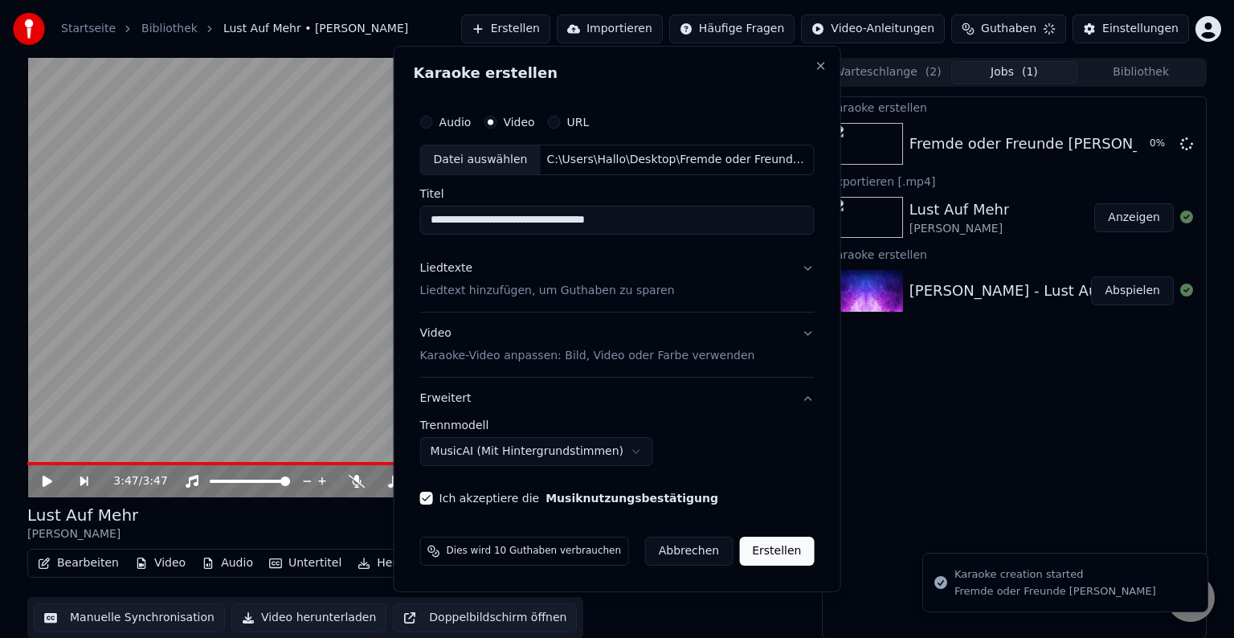
select select "******"
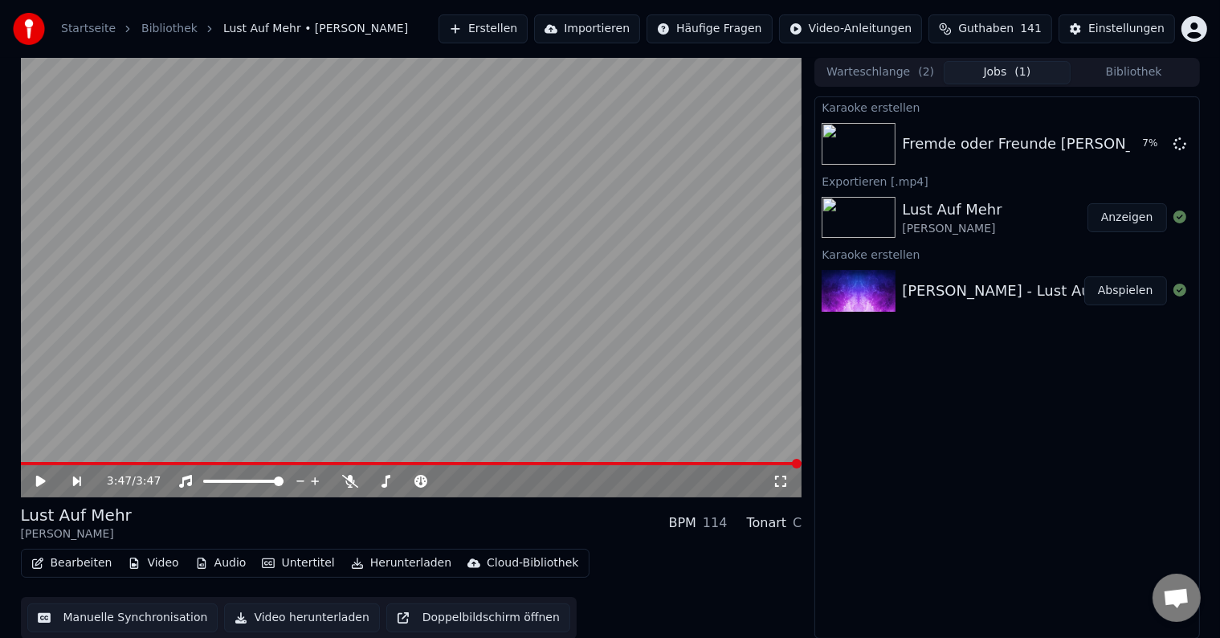
click at [1021, 402] on div "Karaoke erstellen Fremde oder Freunde [PERSON_NAME] 7 % Exportieren [.mp4] Lust…" at bounding box center [1007, 367] width 385 height 542
click at [1115, 145] on button "Abspielen" at bounding box center [1125, 143] width 83 height 29
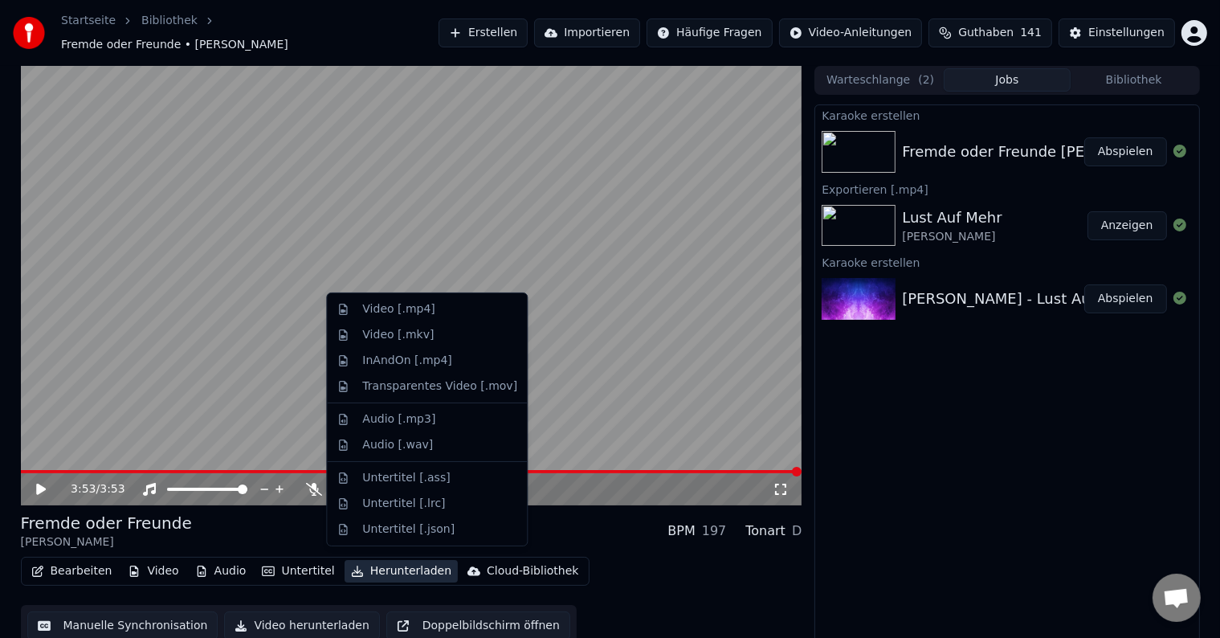
click at [392, 562] on button "Herunterladen" at bounding box center [401, 571] width 113 height 22
click at [388, 311] on div "Video [.mp4]" at bounding box center [398, 309] width 72 height 16
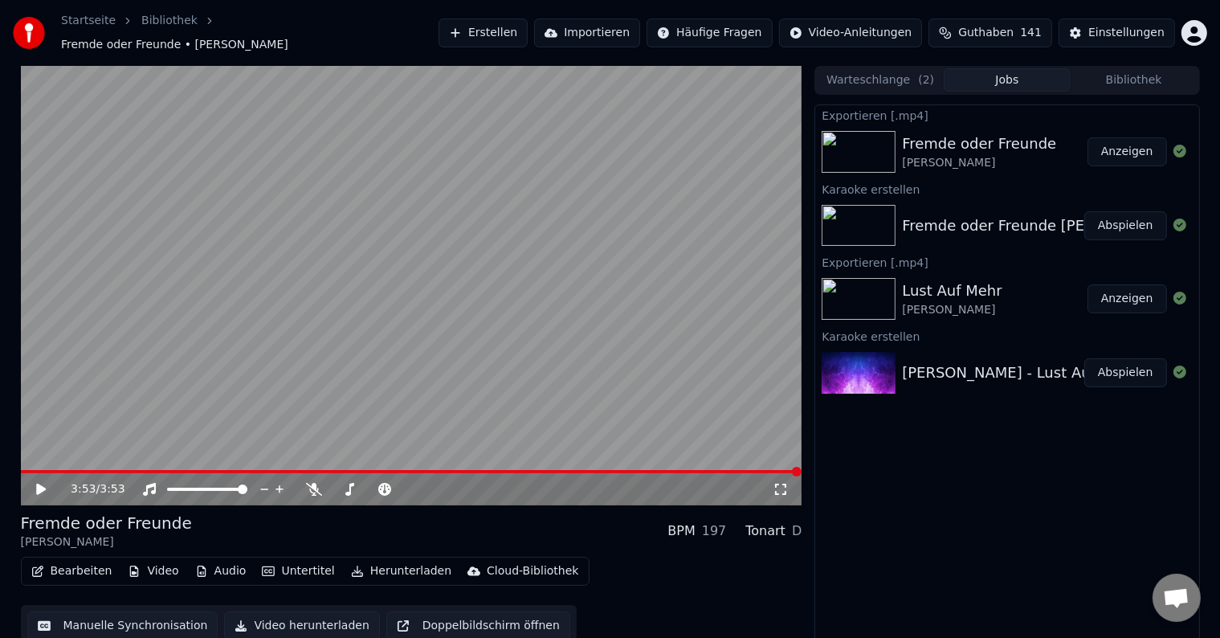
click at [523, 35] on button "Erstellen" at bounding box center [483, 32] width 89 height 29
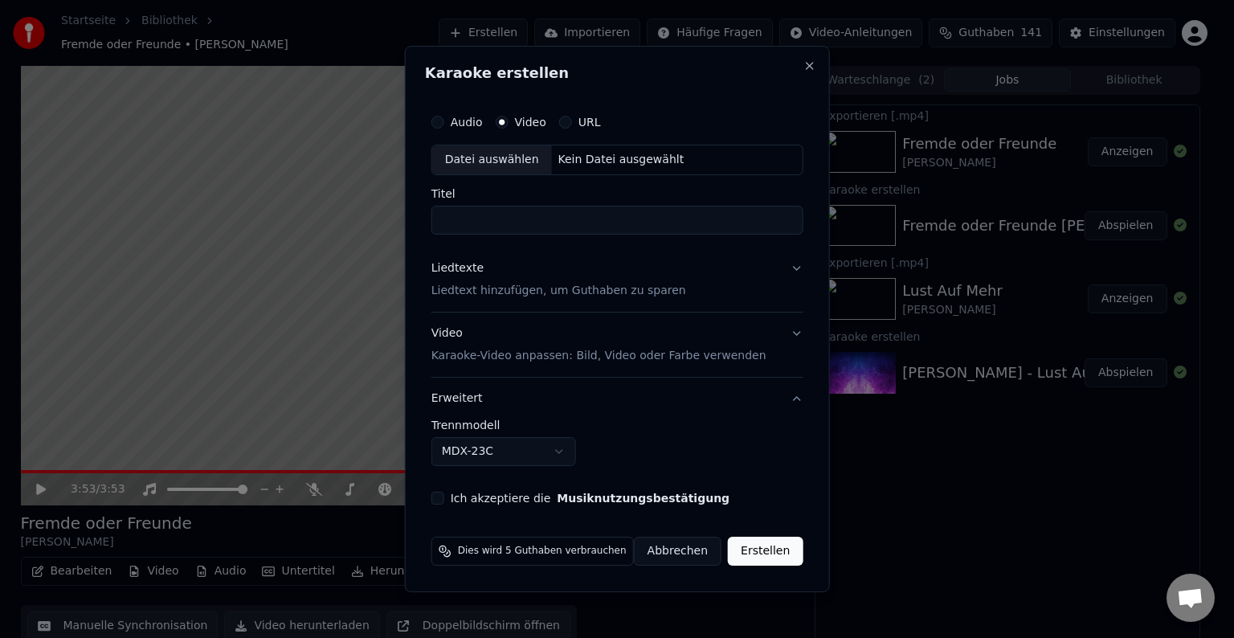
click at [504, 155] on div "Datei auswählen" at bounding box center [492, 159] width 120 height 29
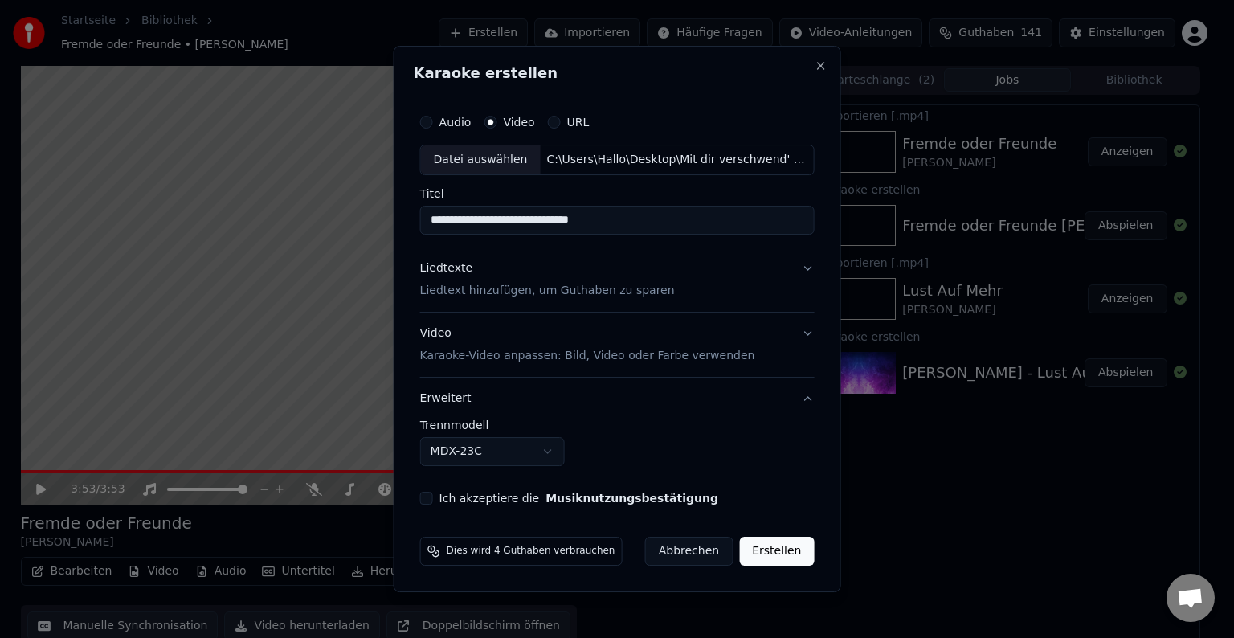
click at [638, 221] on input "**********" at bounding box center [617, 220] width 394 height 29
type input "**********"
click at [463, 296] on p "Liedtext hinzufügen, um Guthaben zu sparen" at bounding box center [547, 291] width 255 height 16
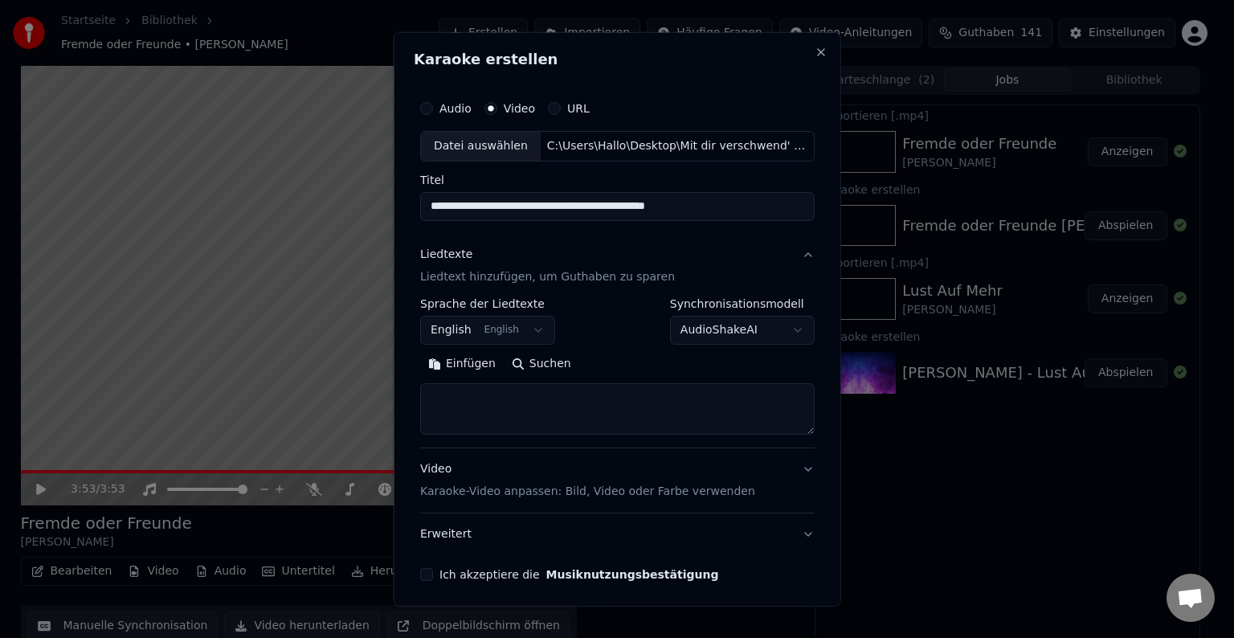
click at [454, 325] on button "English English" at bounding box center [487, 330] width 135 height 29
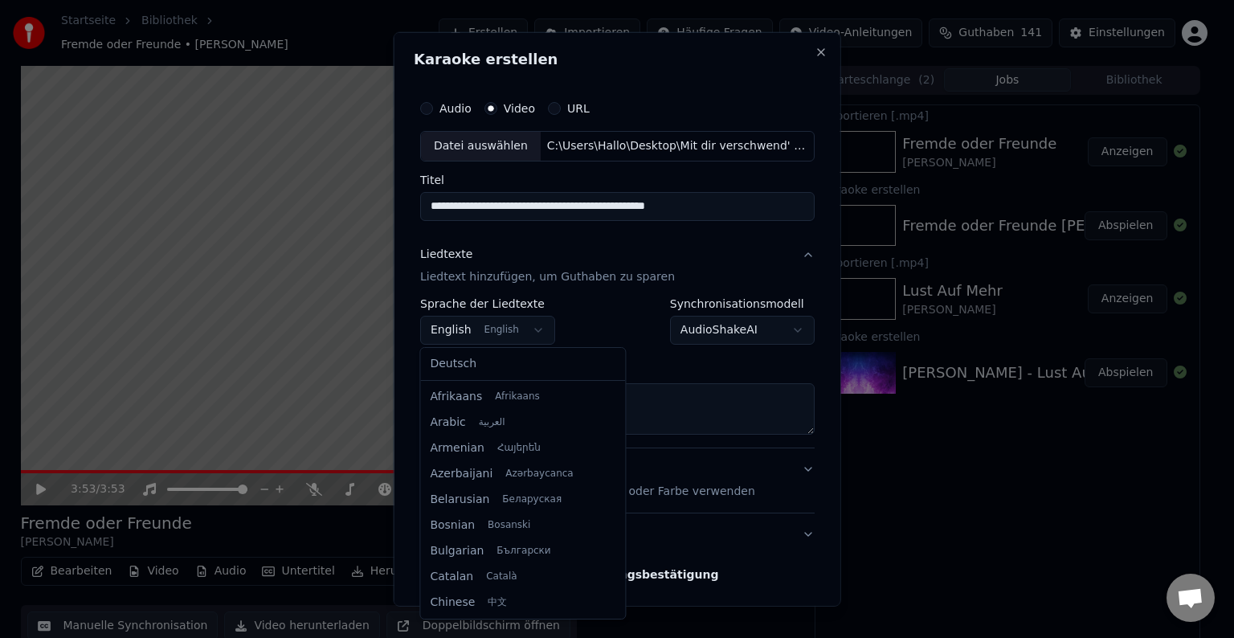
scroll to position [129, 0]
select select "**"
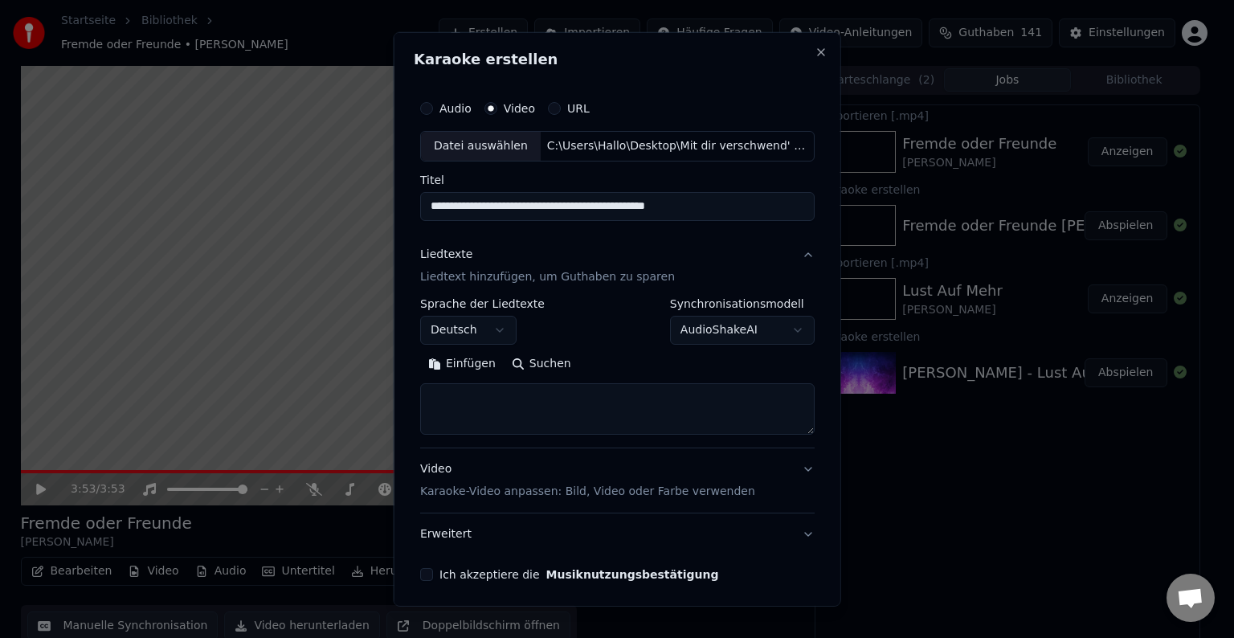
click at [452, 359] on button "Einfügen" at bounding box center [462, 364] width 84 height 26
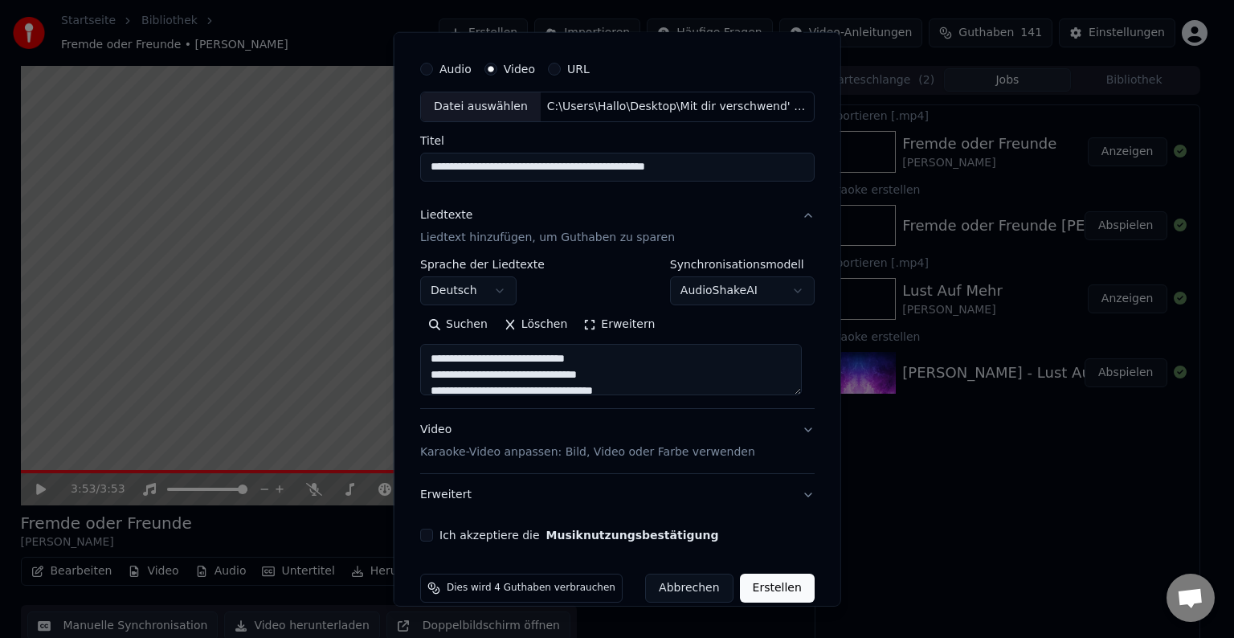
scroll to position [61, 0]
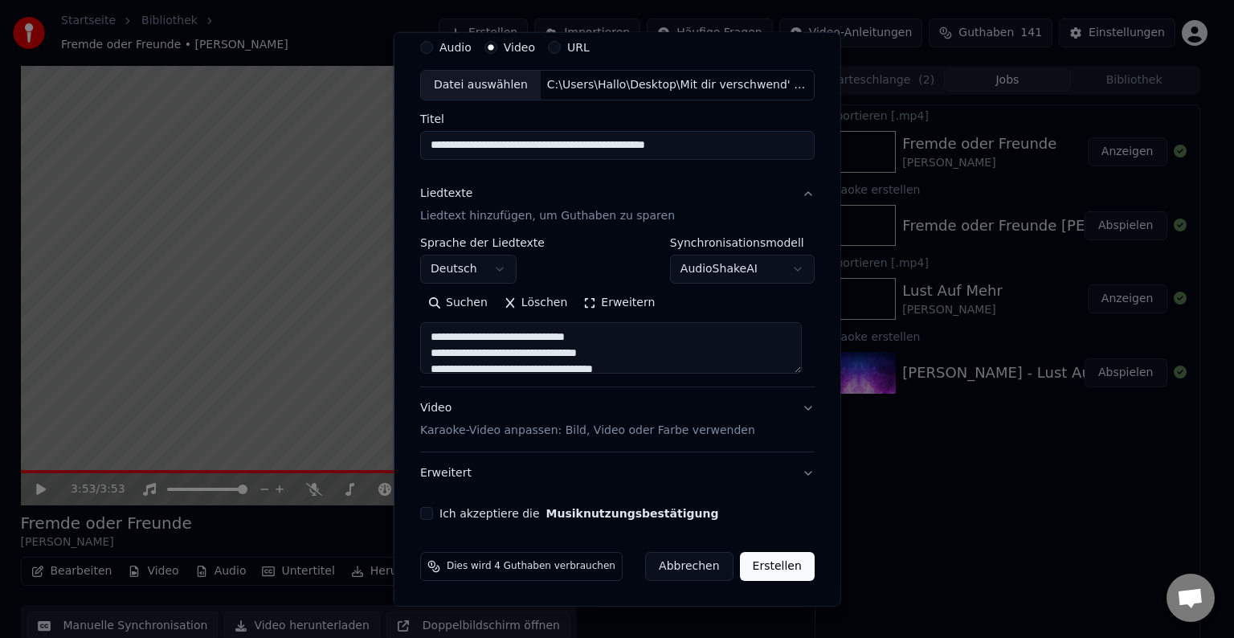
click at [566, 434] on p "Karaoke-Video anpassen: Bild, Video oder Farbe verwenden" at bounding box center [587, 431] width 335 height 16
type textarea "**********"
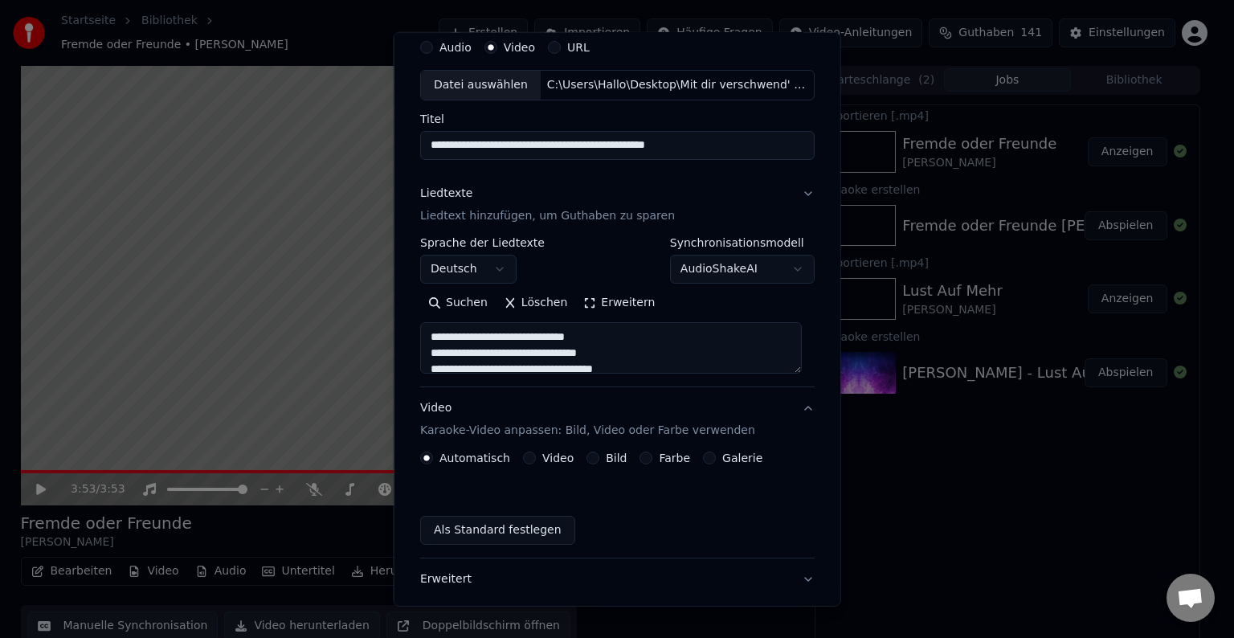
scroll to position [18, 0]
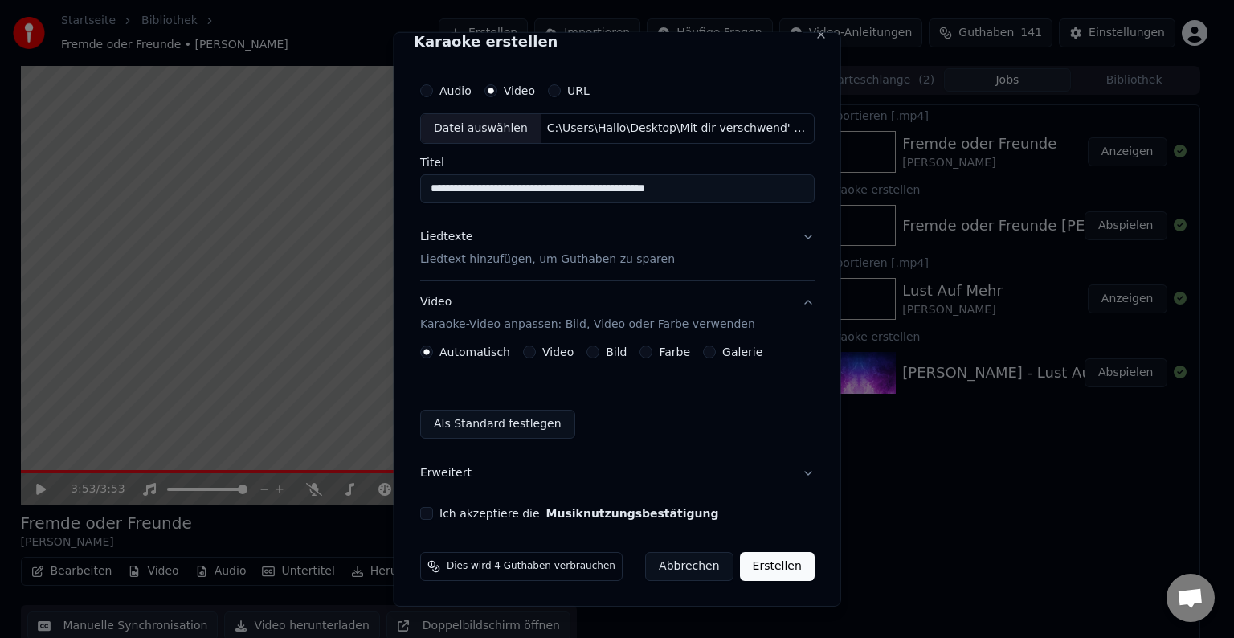
click at [611, 346] on label "Bild" at bounding box center [616, 351] width 21 height 11
click at [599, 346] on button "Bild" at bounding box center [592, 351] width 13 height 13
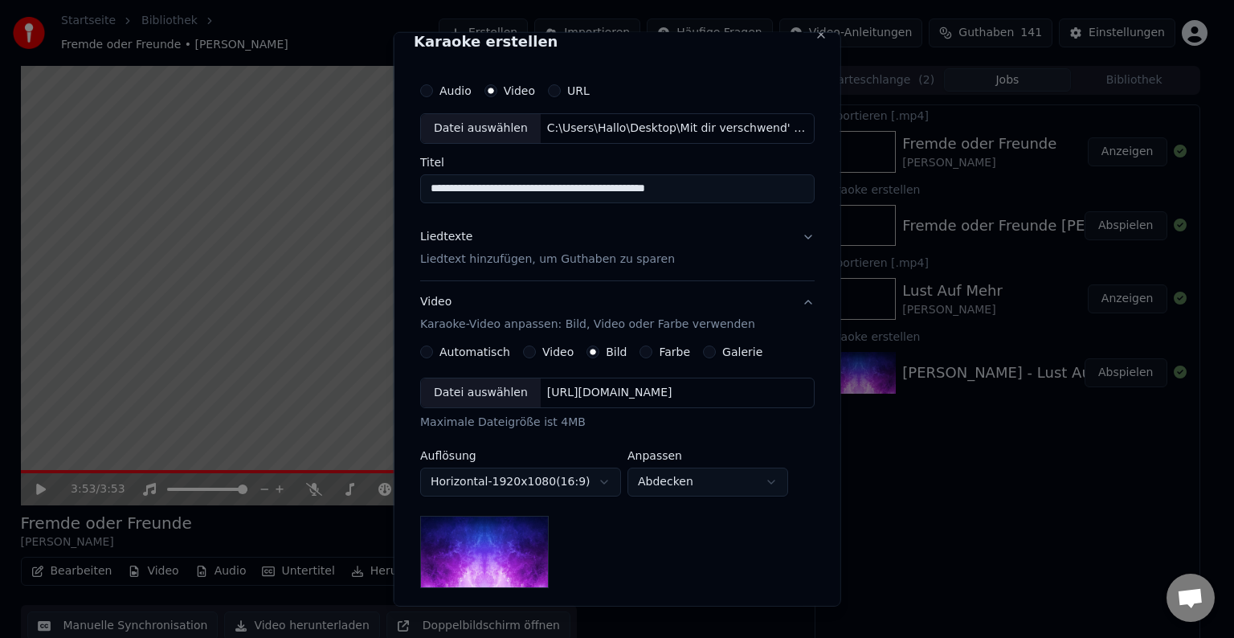
click at [637, 391] on div "[URL][DOMAIN_NAME]" at bounding box center [609, 393] width 138 height 16
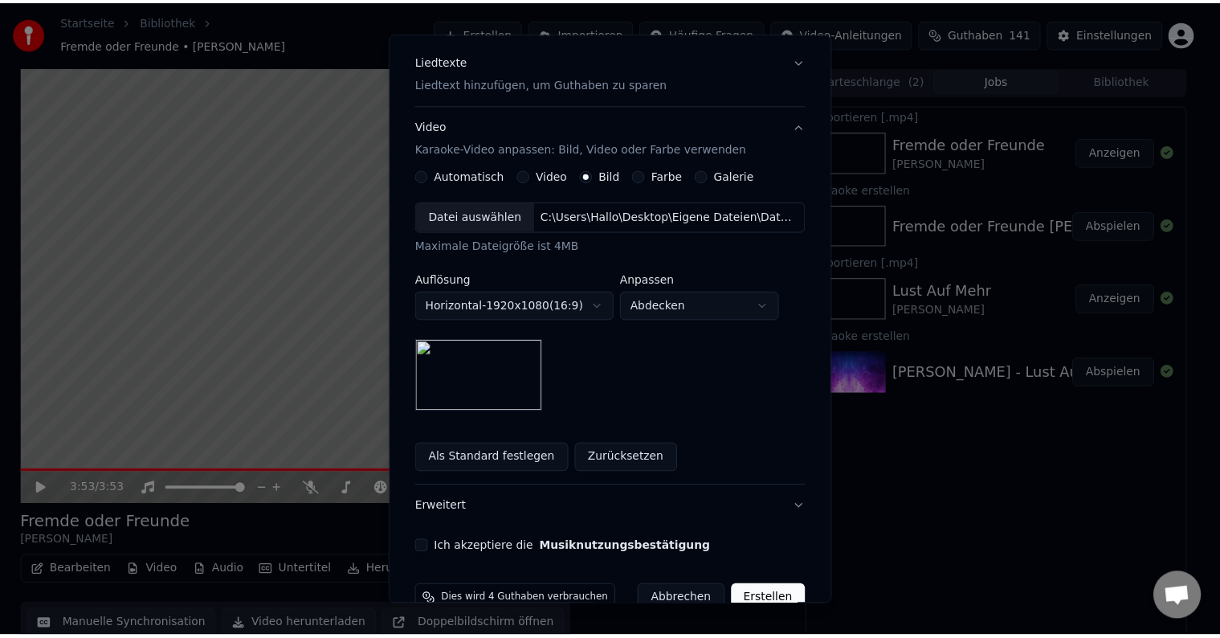
scroll to position [228, 0]
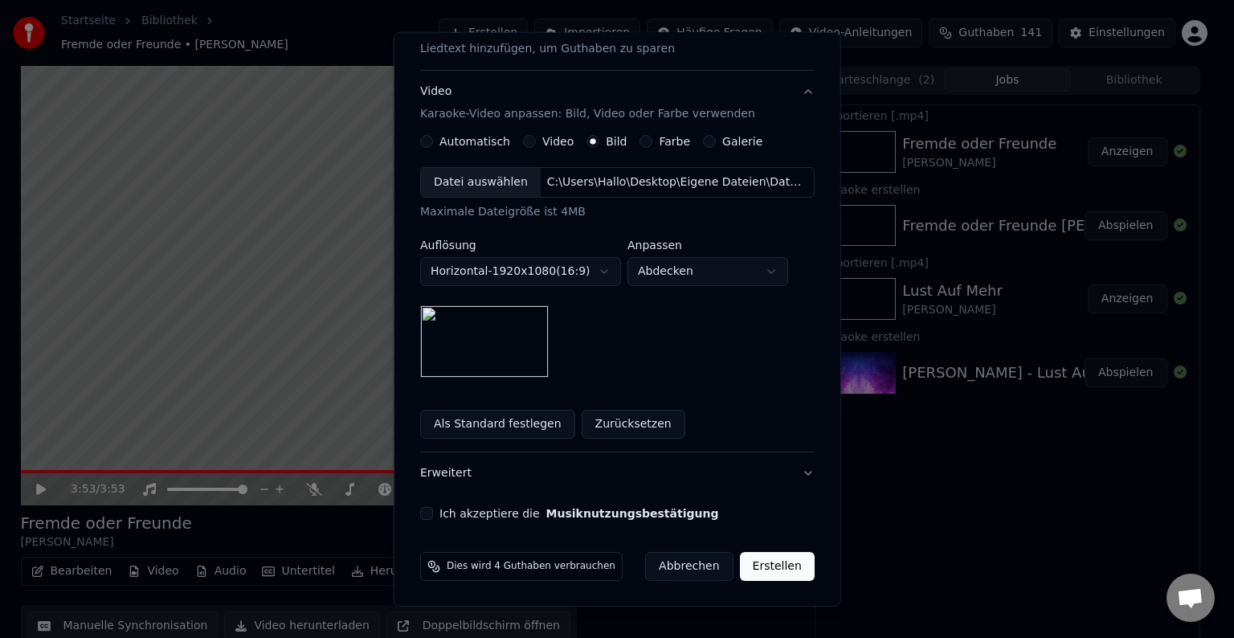
click at [423, 513] on button "Ich akzeptiere die Musiknutzungsbestätigung" at bounding box center [426, 513] width 13 height 13
click at [782, 560] on button "Erstellen" at bounding box center [776, 566] width 75 height 29
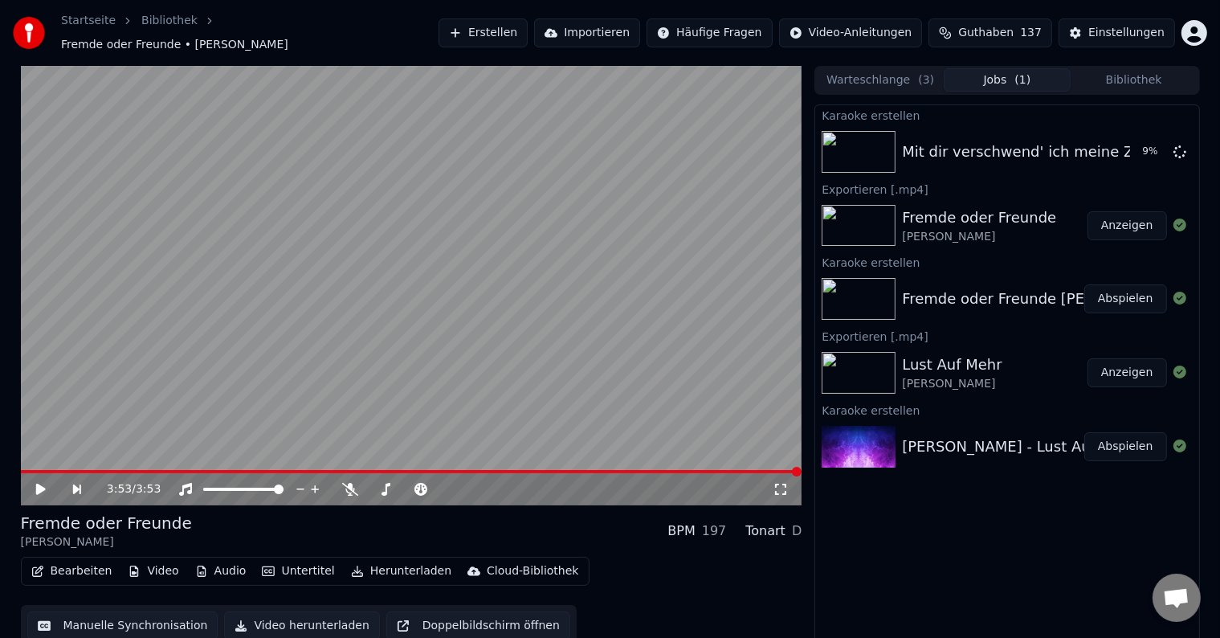
scroll to position [1, 0]
click at [1122, 145] on button "Abspielen" at bounding box center [1125, 151] width 83 height 29
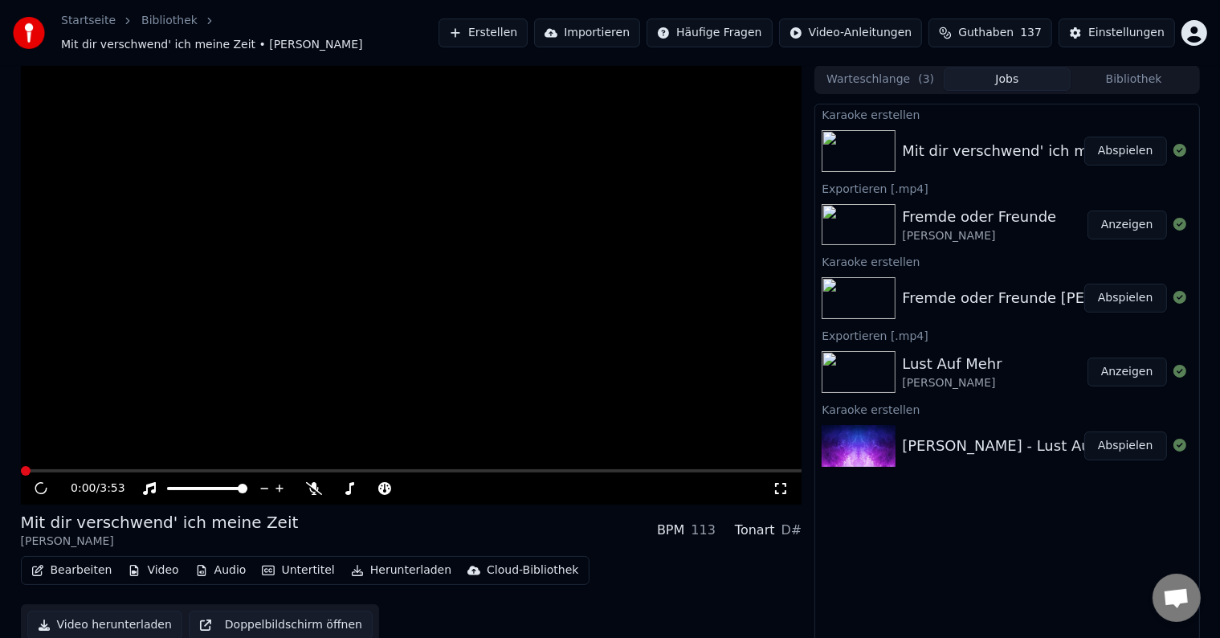
scroll to position [9, 0]
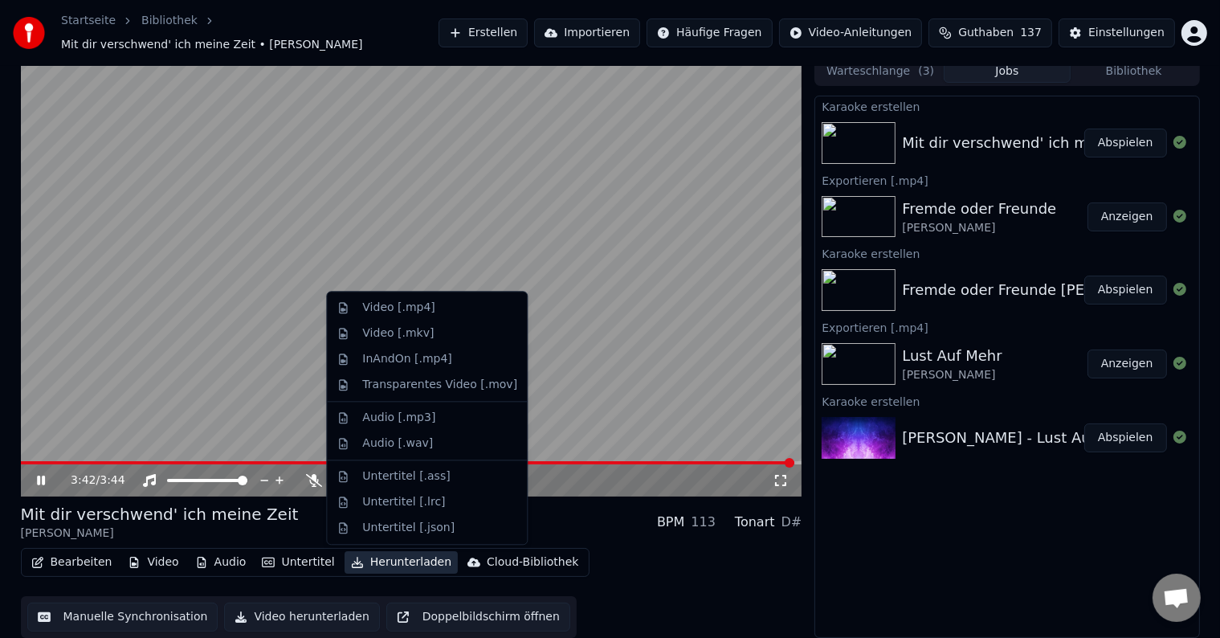
click at [382, 557] on button "Herunterladen" at bounding box center [401, 562] width 113 height 22
click at [382, 311] on div "Video [.mp4]" at bounding box center [398, 308] width 72 height 16
